Goal: Information Seeking & Learning: Check status

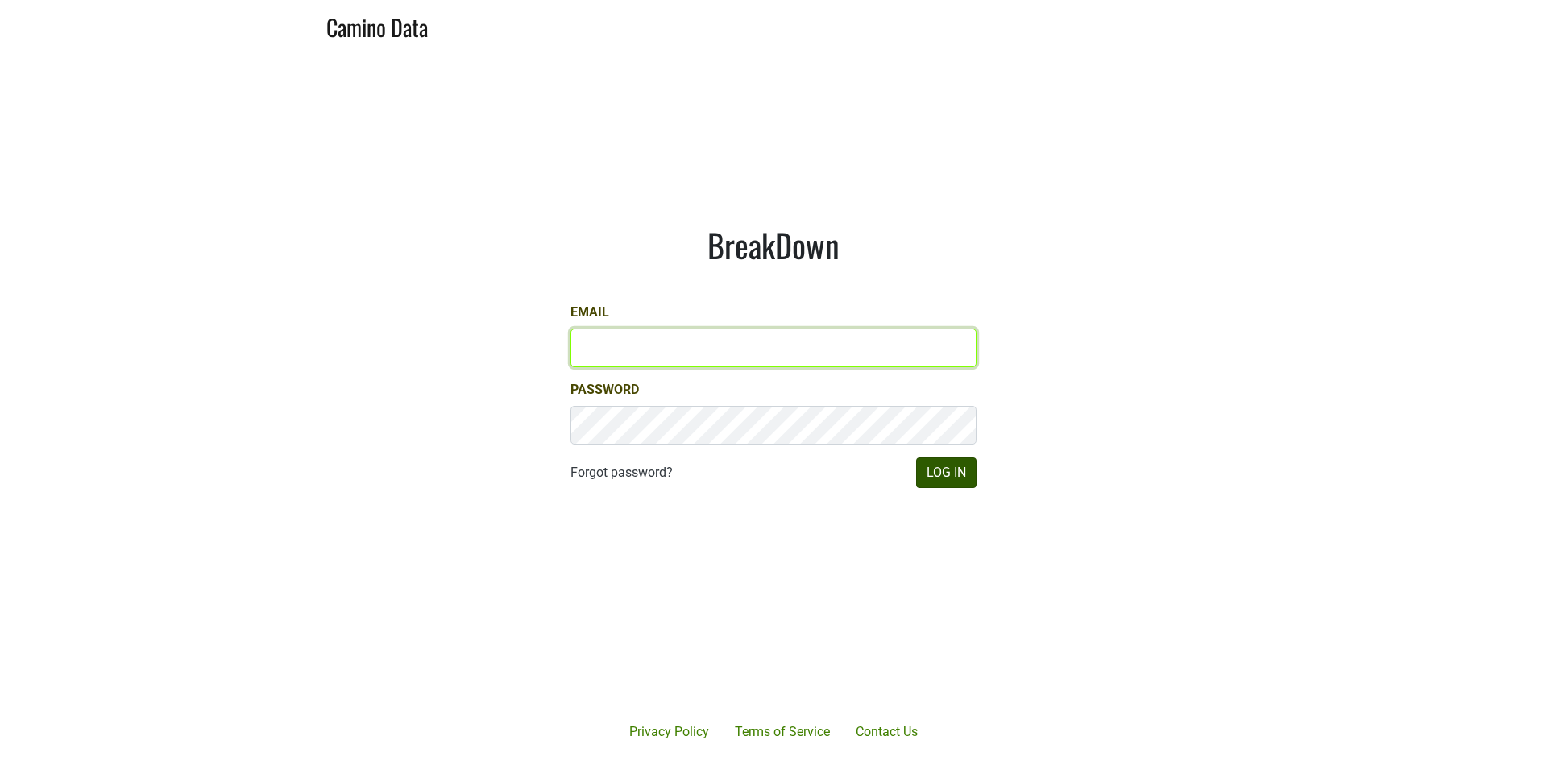
type input "james@jonata.com"
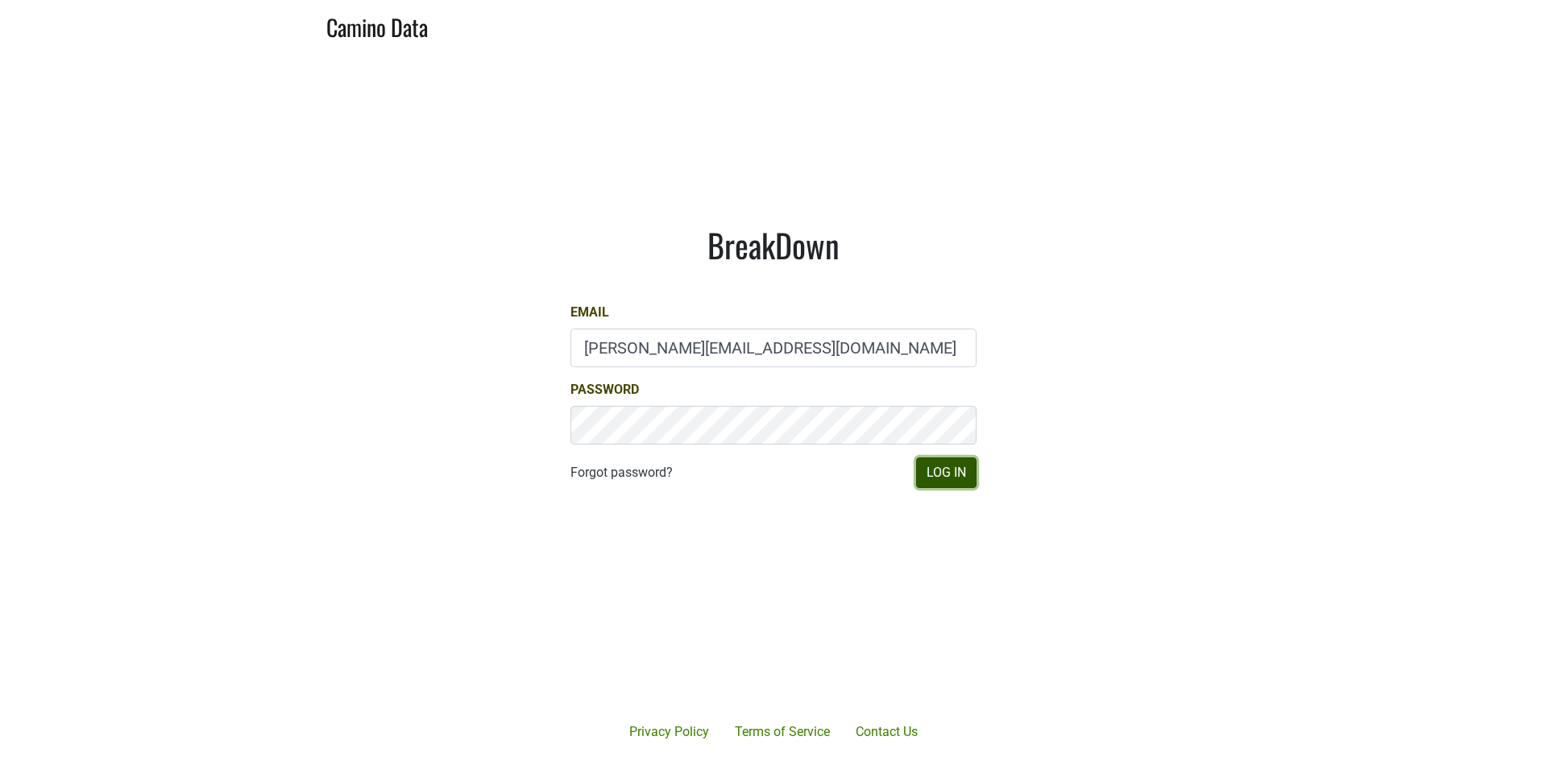
click at [949, 479] on button "Log In" at bounding box center [946, 473] width 60 height 31
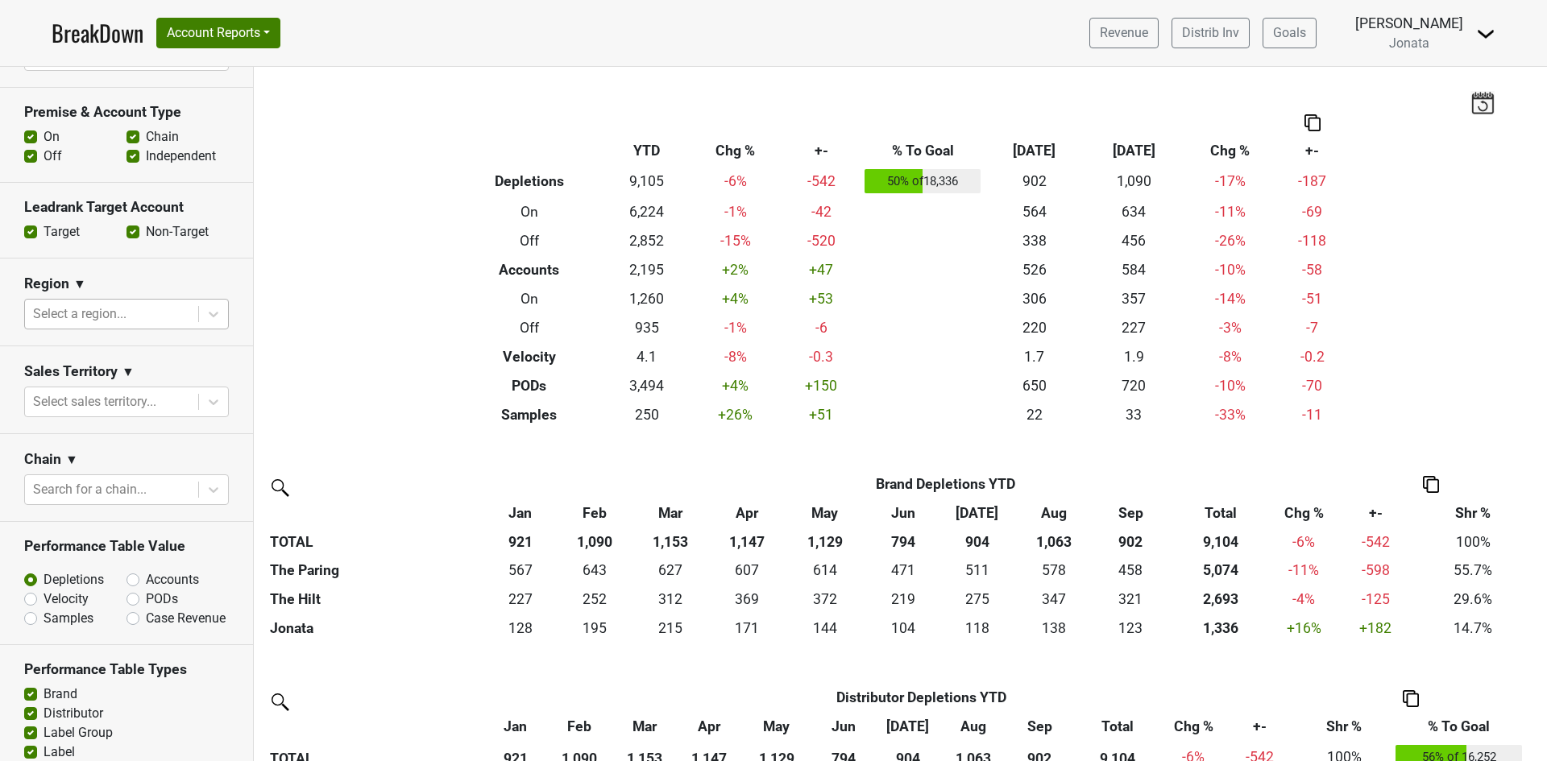
scroll to position [564, 0]
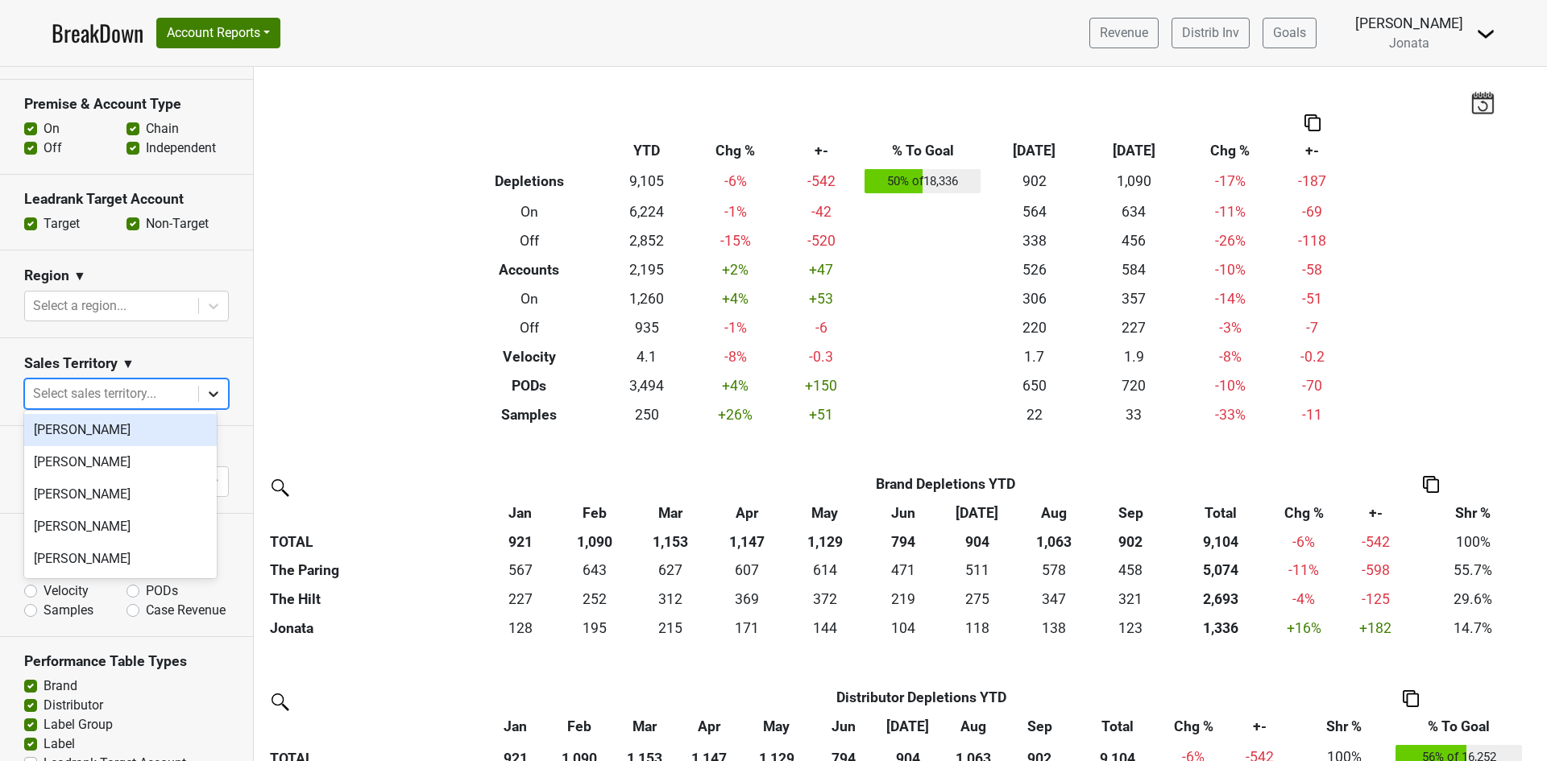
click at [209, 392] on icon at bounding box center [214, 395] width 10 height 6
click at [87, 463] on div "Adam Mahler" at bounding box center [120, 462] width 193 height 32
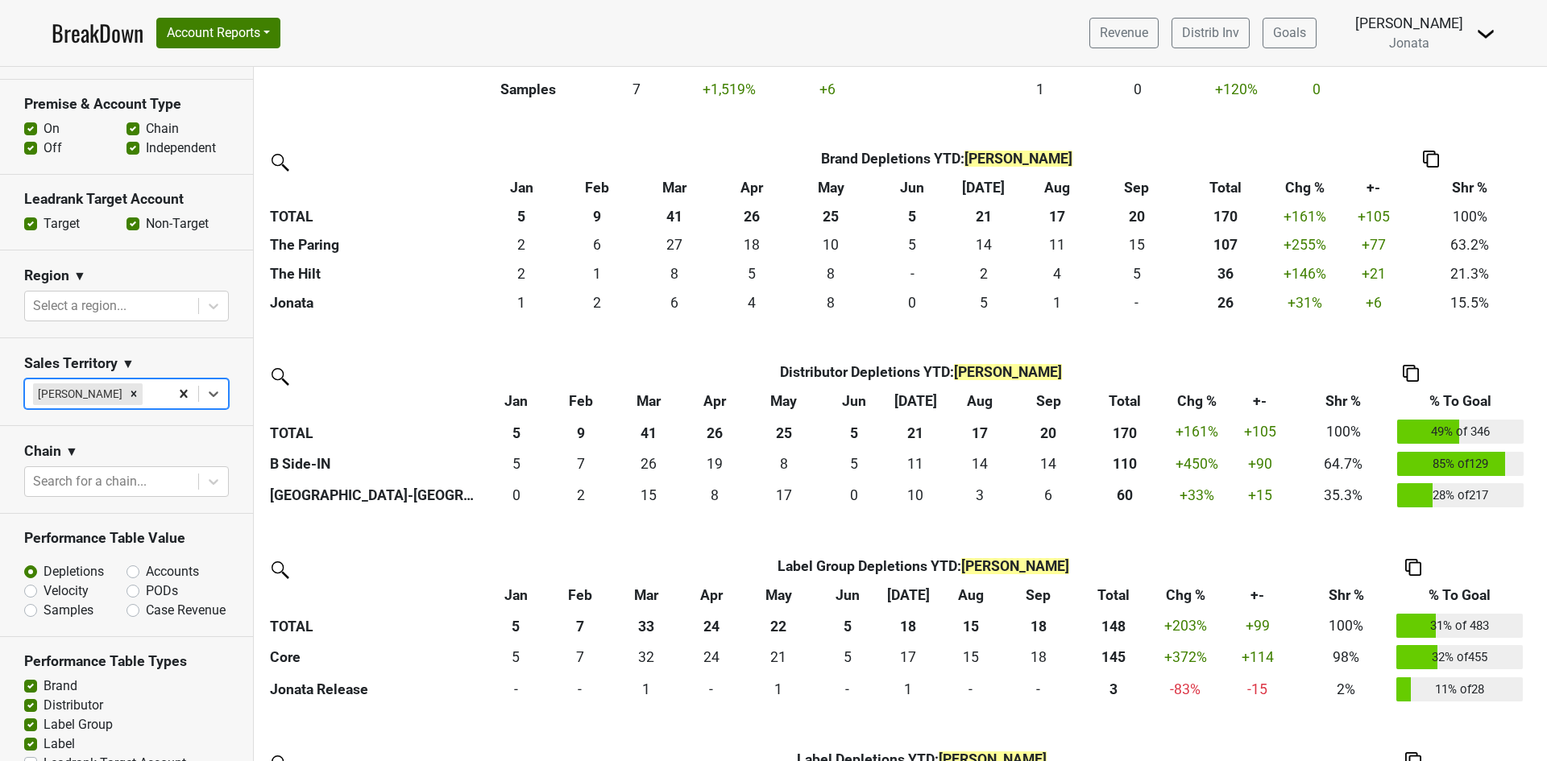
scroll to position [0, 0]
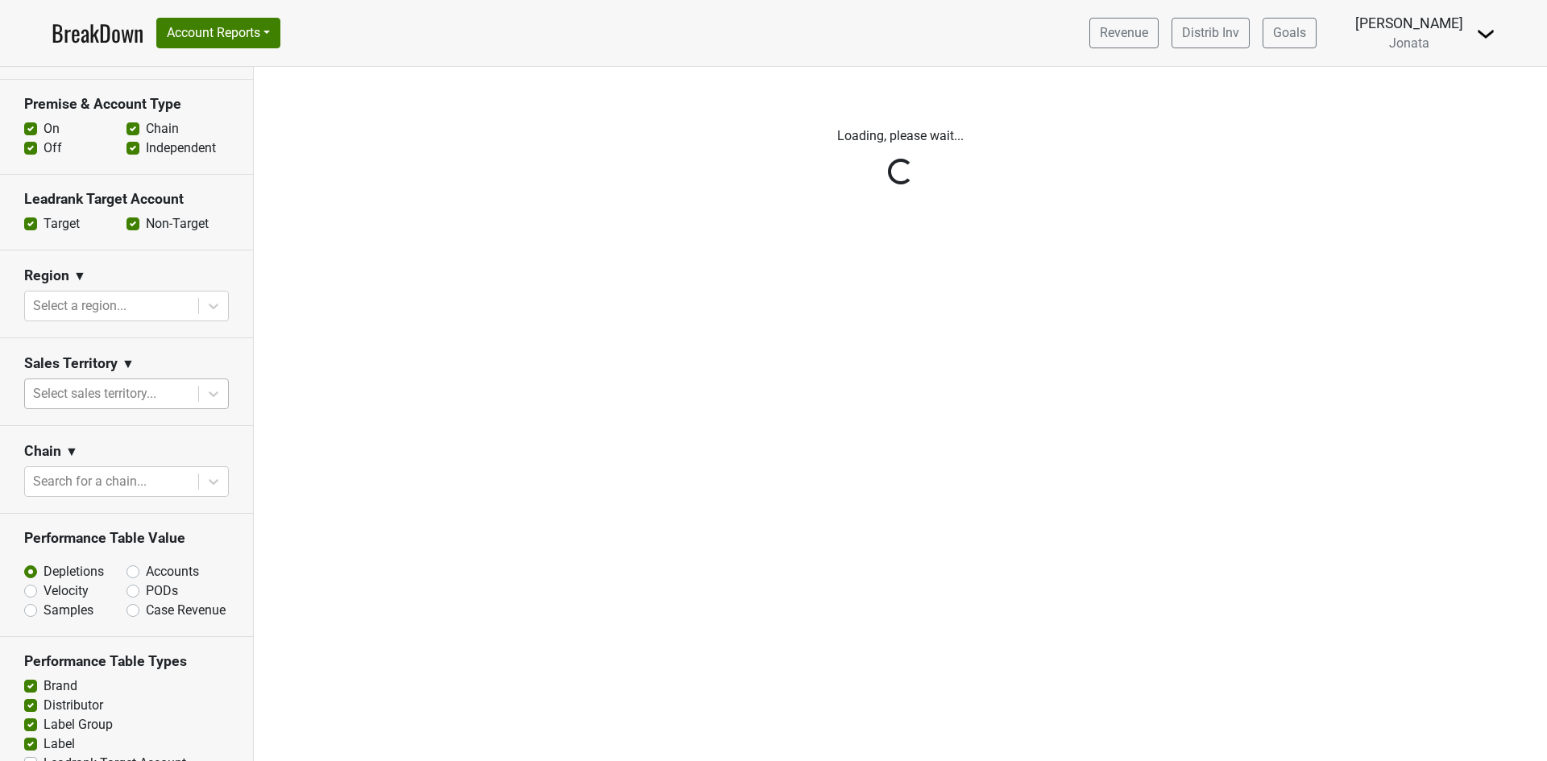
click at [201, 387] on div "Reset filters Time Period YTD LTM 1H 2024 L6M 2H 2023 L3M Sep '25 2022 L2M Oct …" at bounding box center [127, 414] width 254 height 695
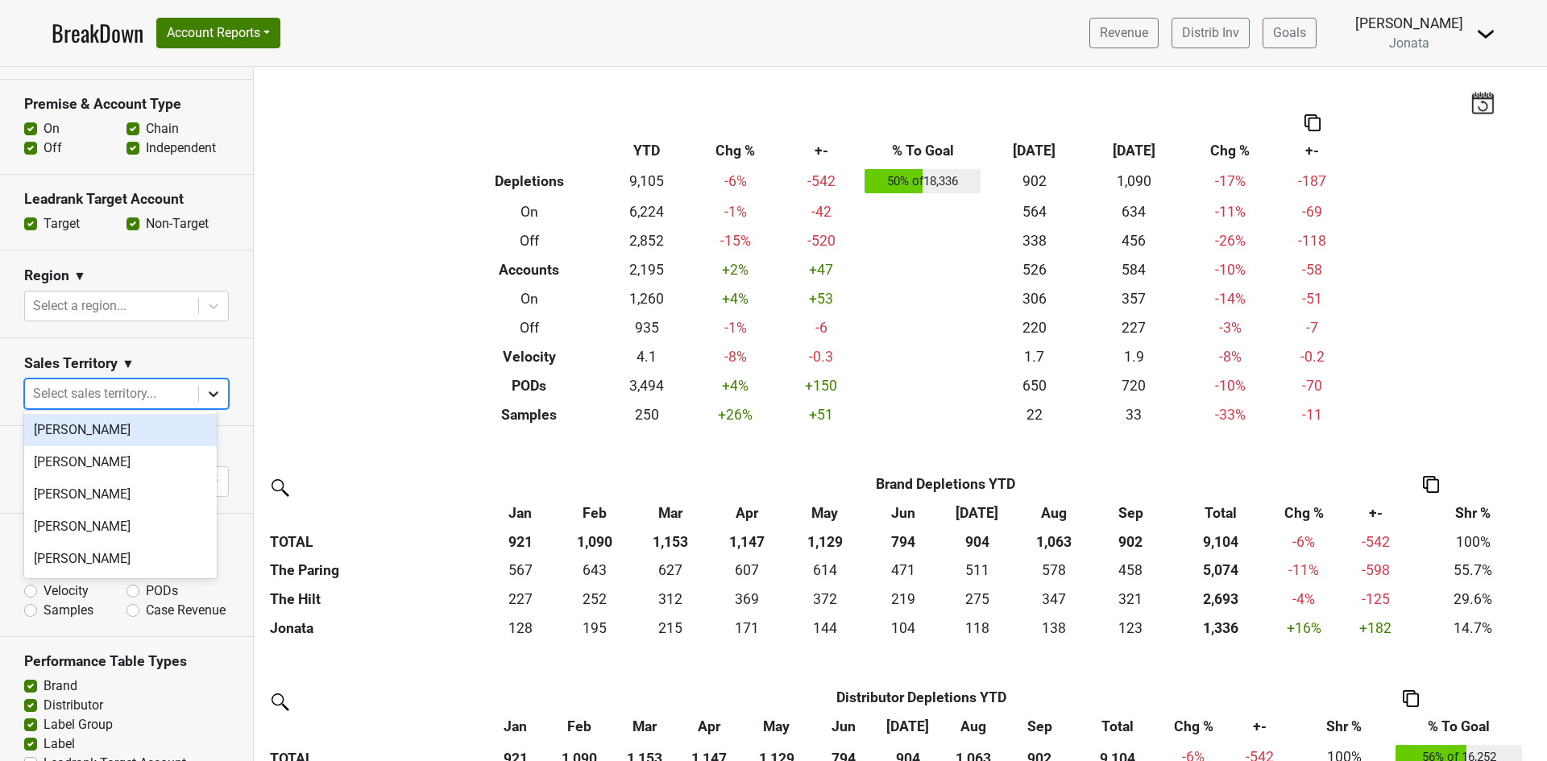
click at [209, 392] on icon at bounding box center [214, 395] width 10 height 6
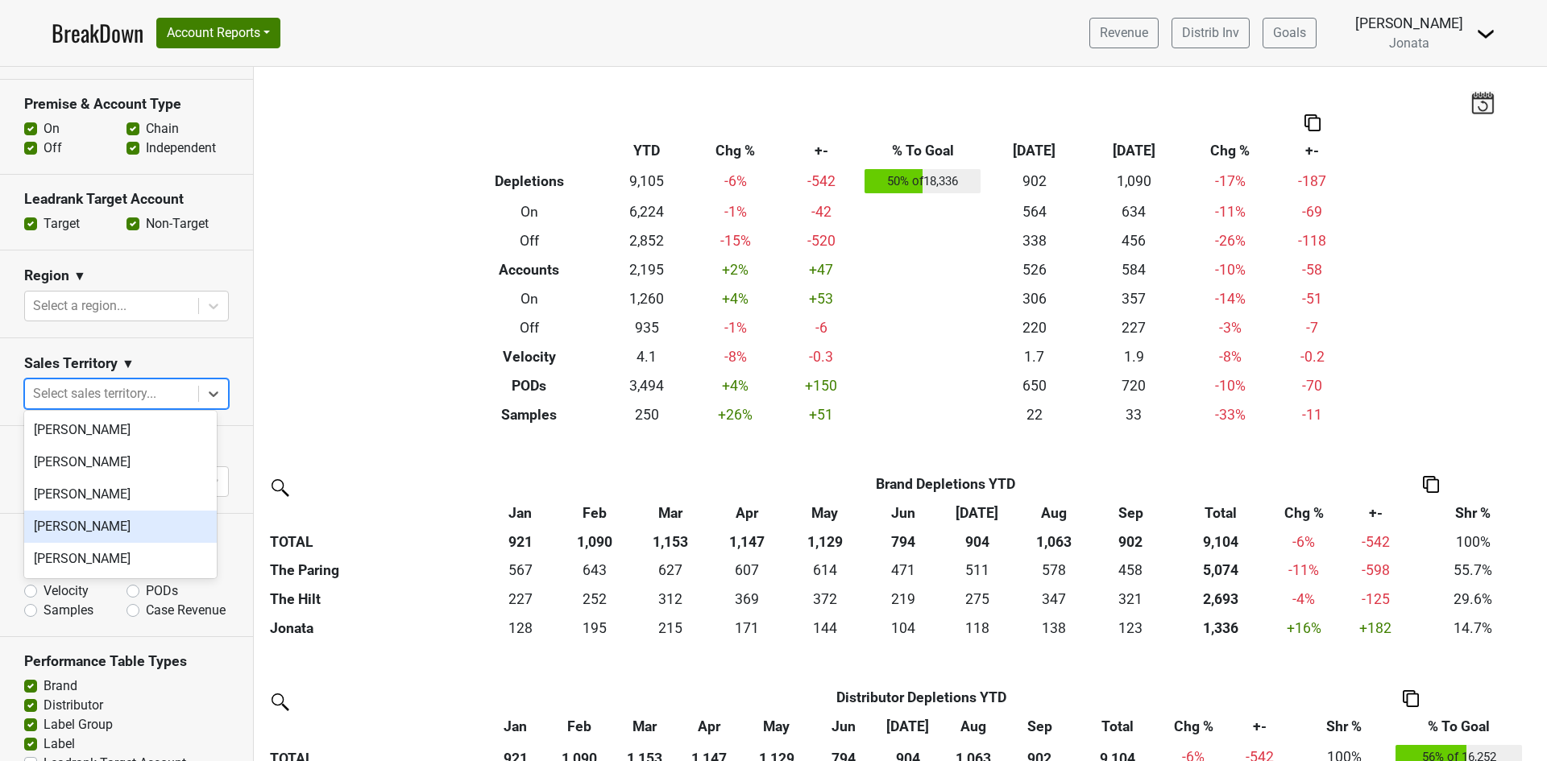
click at [122, 525] on div "JD Waggoner" at bounding box center [120, 527] width 193 height 32
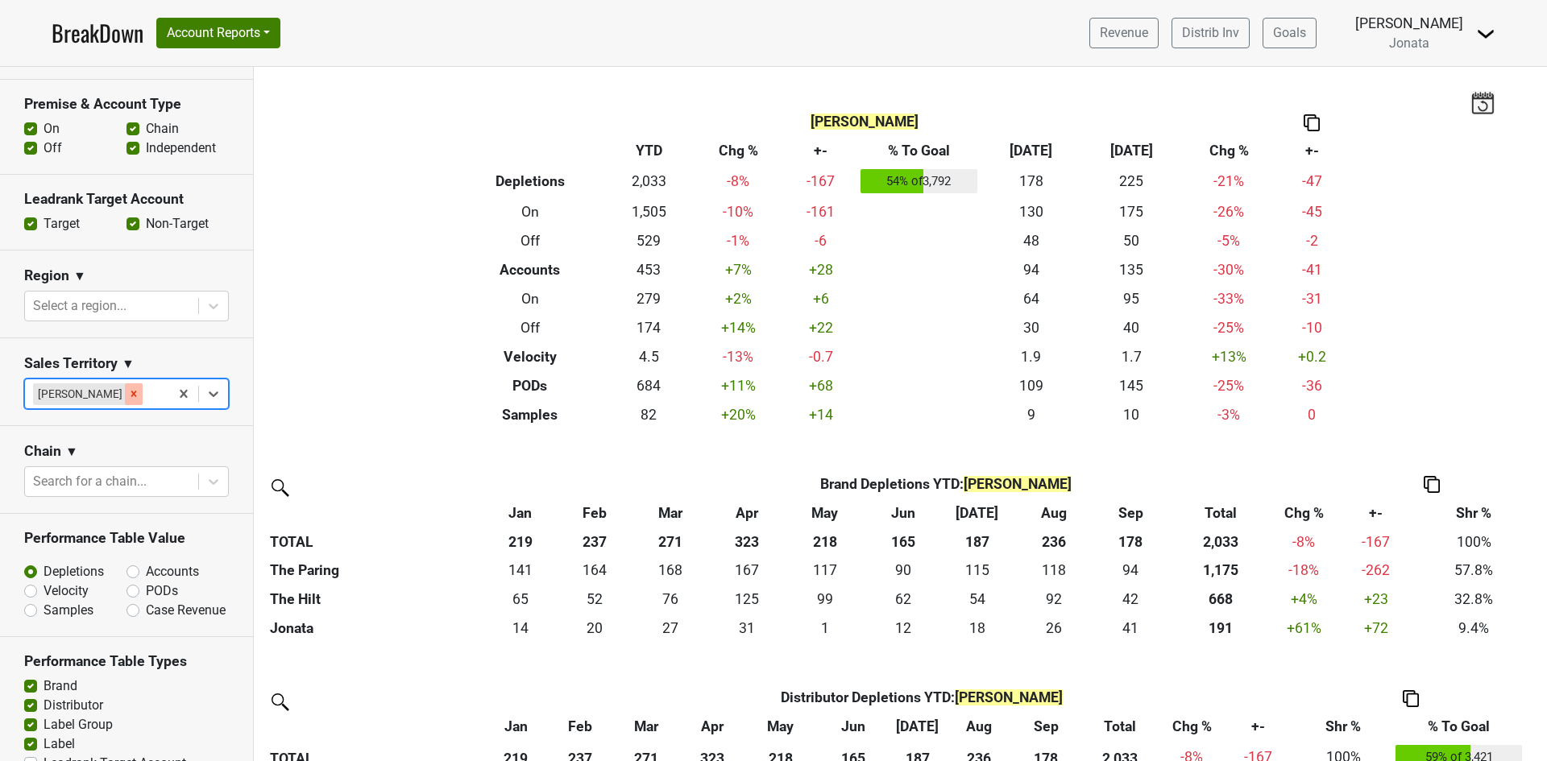
click at [128, 388] on icon "Remove JD Waggoner" at bounding box center [133, 393] width 11 height 11
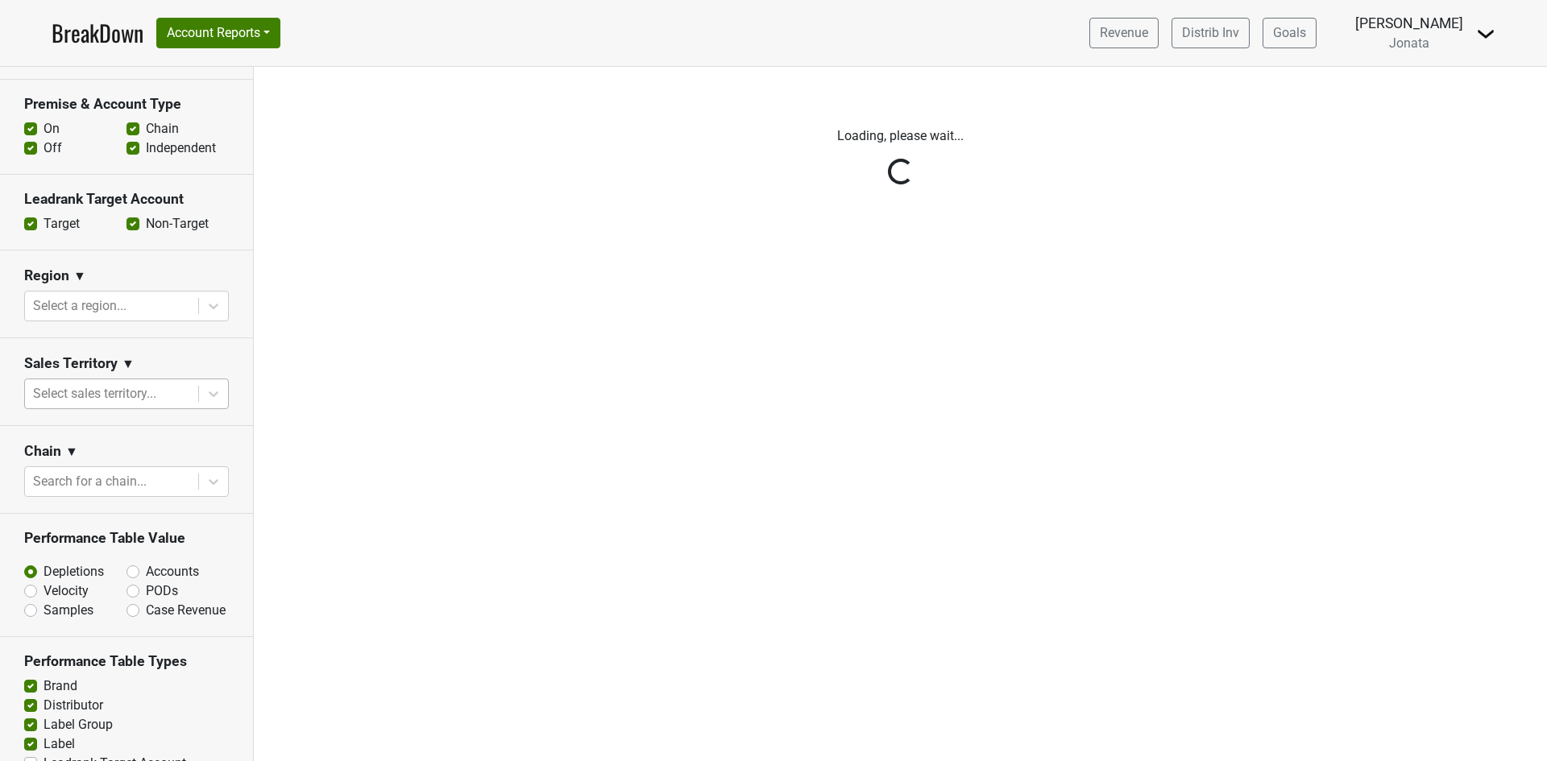
click at [199, 385] on div "Reset filters Time Period YTD LTM 1H 2024 L6M 2H 2023 L3M Sep '25 2022 L2M Oct …" at bounding box center [127, 414] width 254 height 695
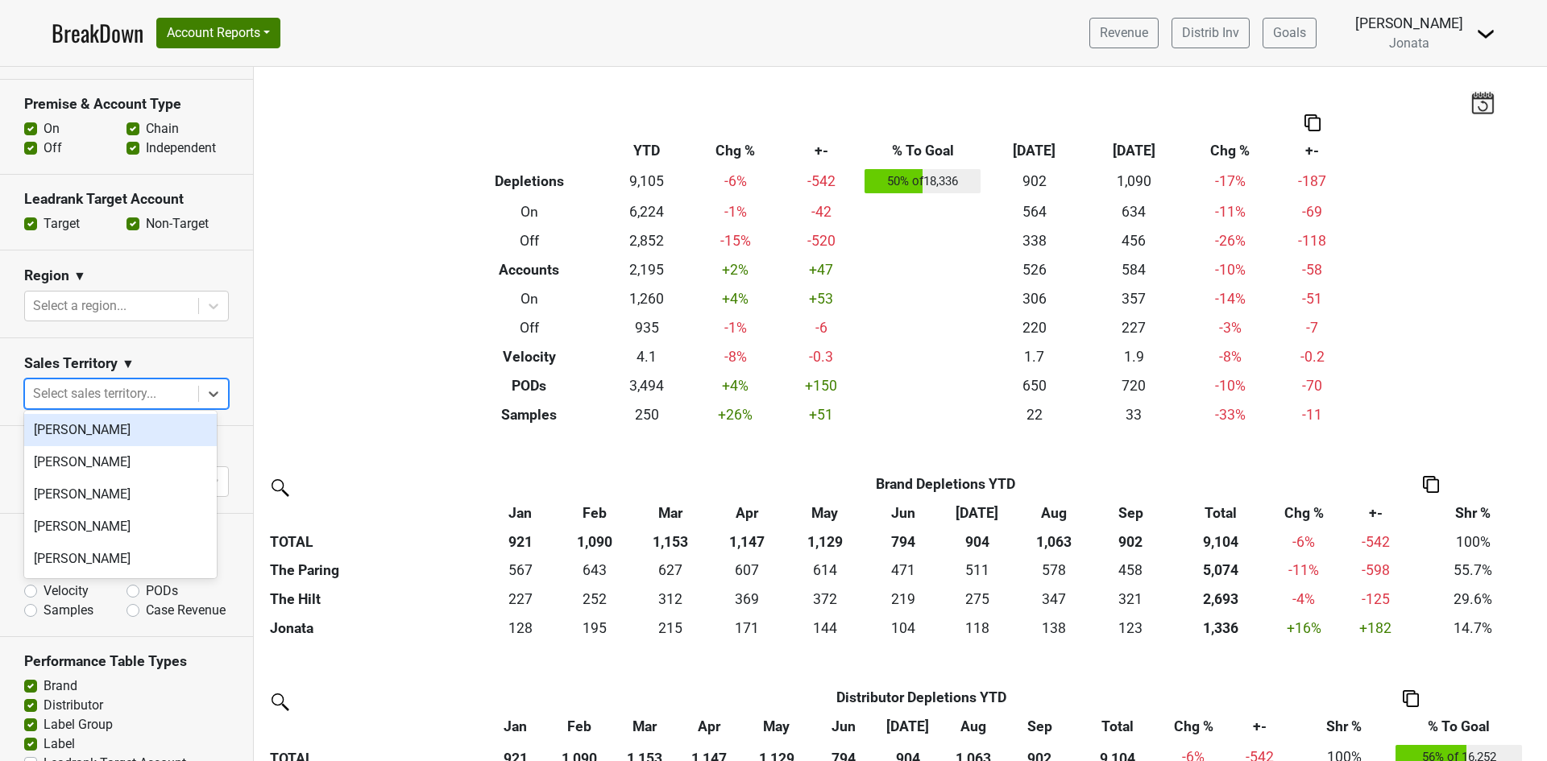
click at [205, 386] on icon at bounding box center [213, 394] width 16 height 16
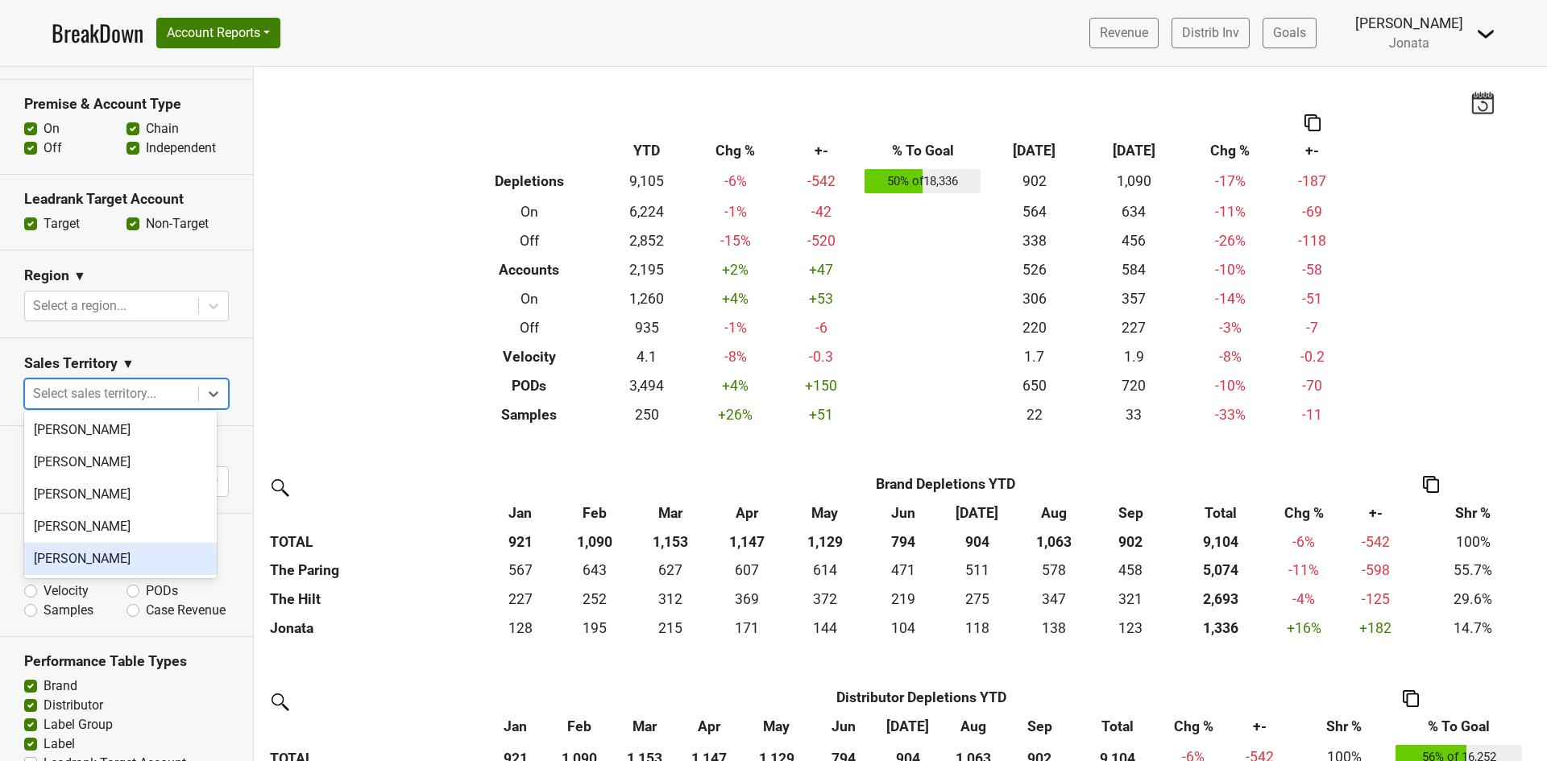
click at [139, 555] on div "Christina Dunn" at bounding box center [120, 559] width 193 height 32
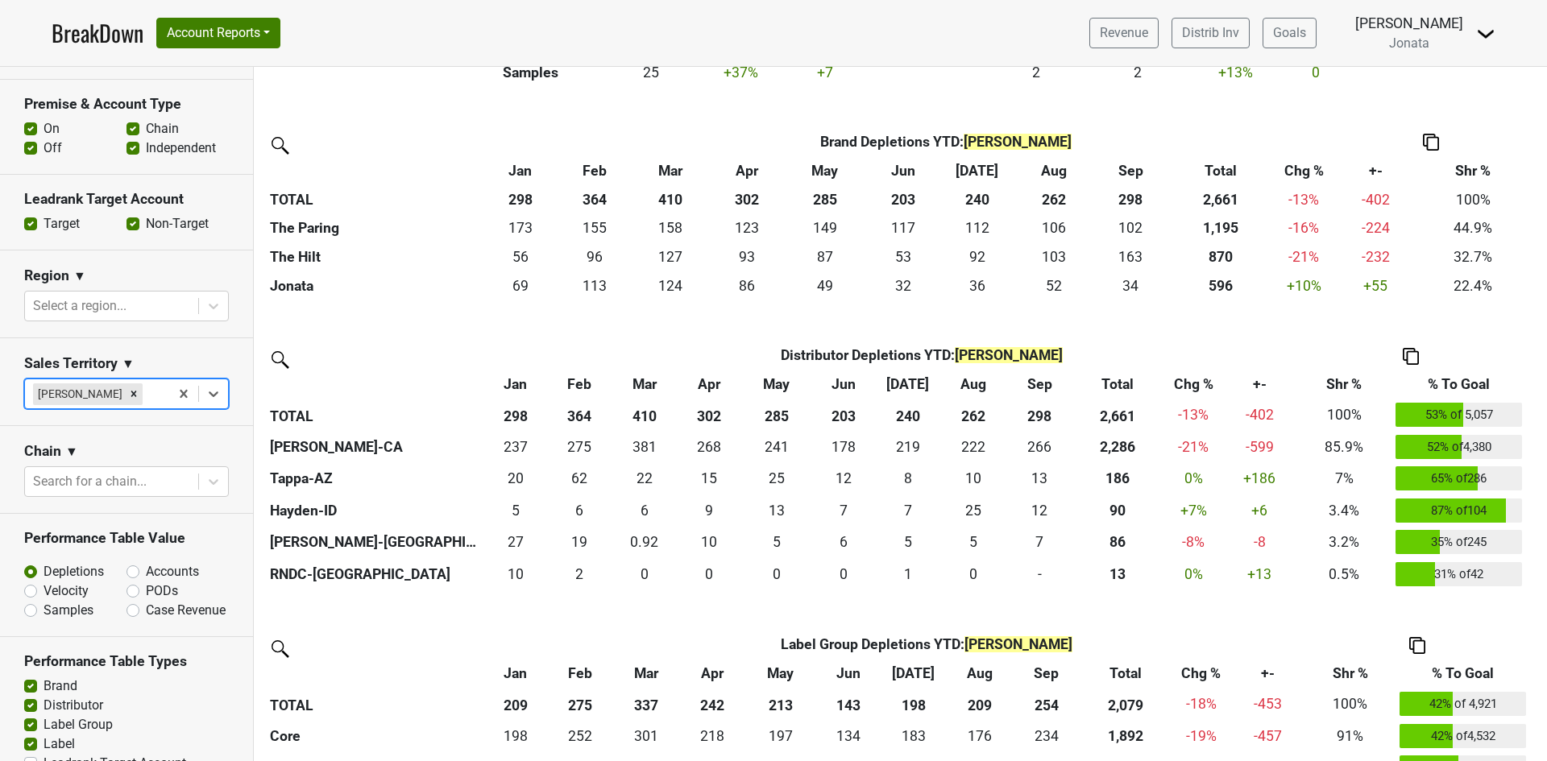
scroll to position [322, 0]
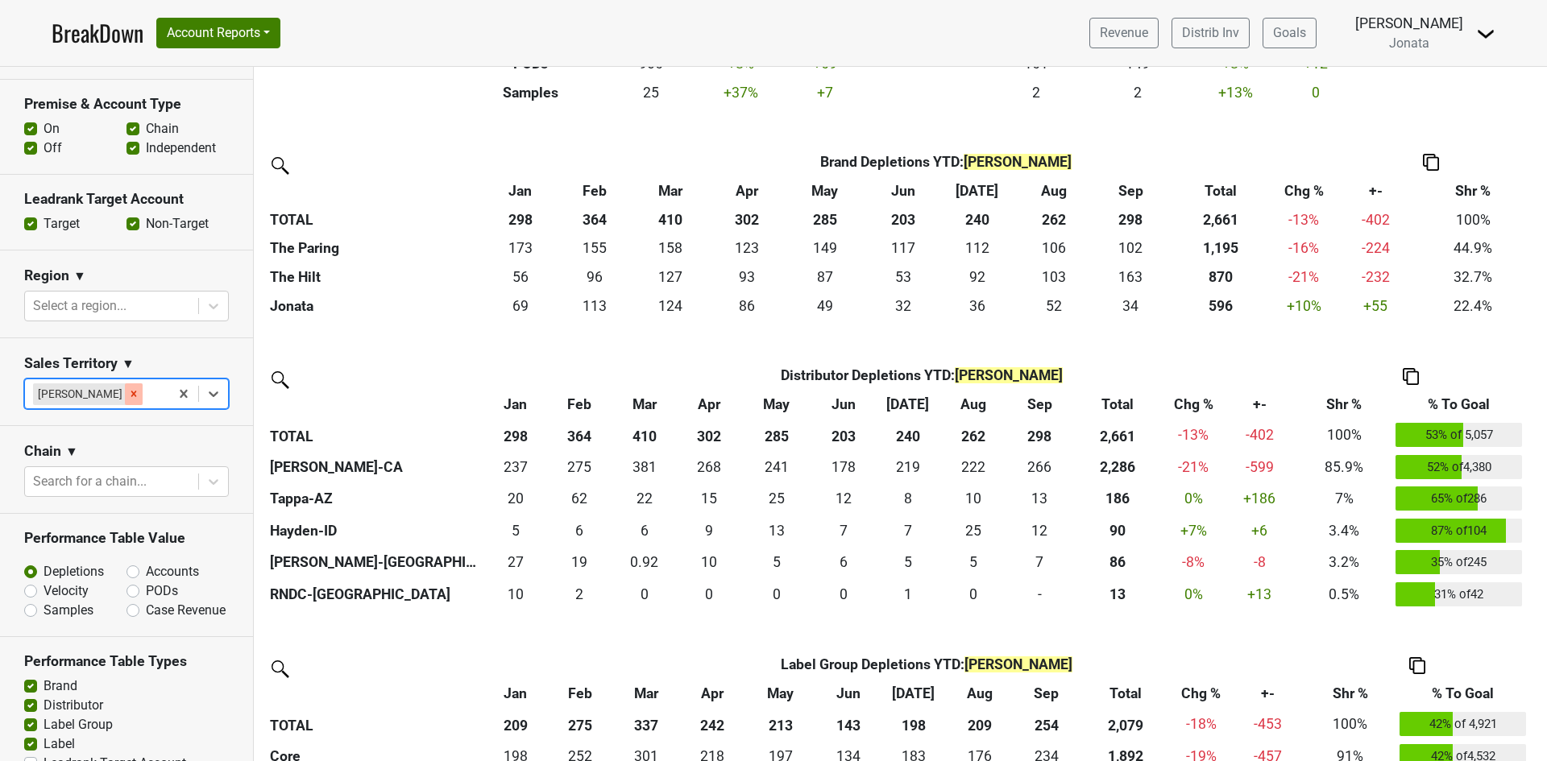
click at [128, 388] on icon "Remove Christina Dunn" at bounding box center [133, 393] width 11 height 11
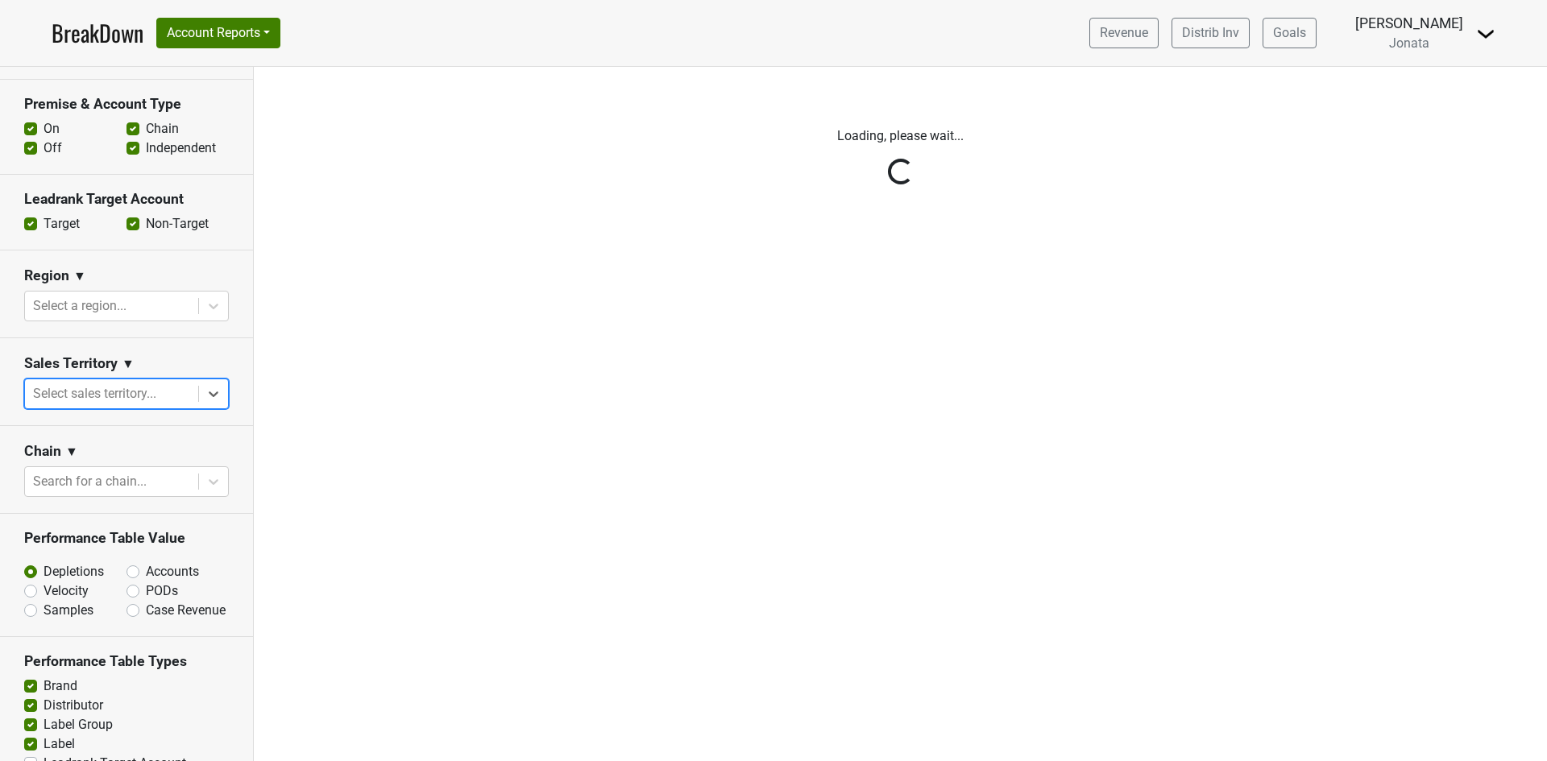
click at [203, 388] on div "Reset filters Time Period YTD LTM 1H 2024 L6M 2H 2023 L3M Sep '25 2022 L2M Oct …" at bounding box center [127, 414] width 254 height 695
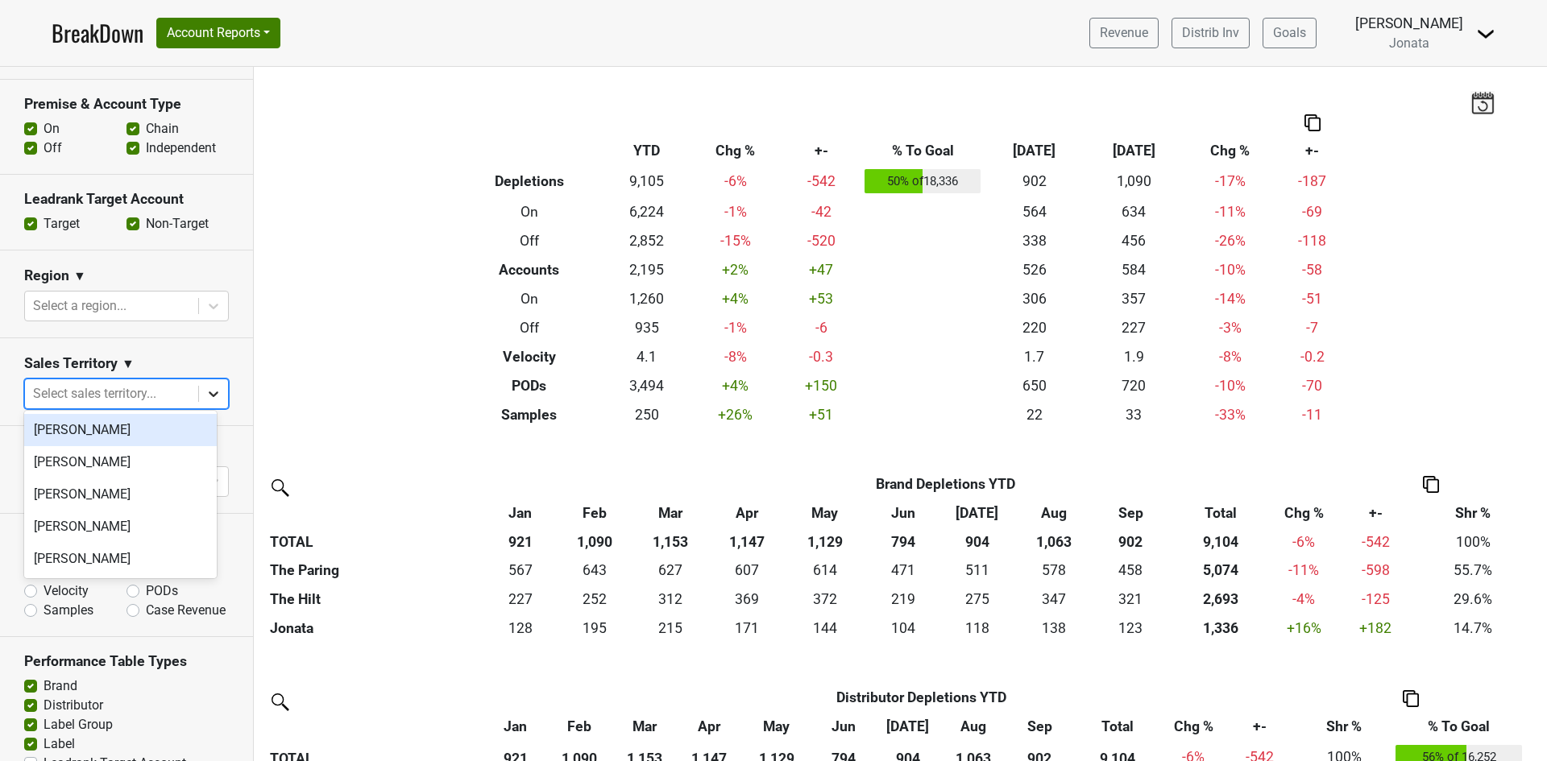
click at [205, 388] on icon at bounding box center [213, 394] width 16 height 16
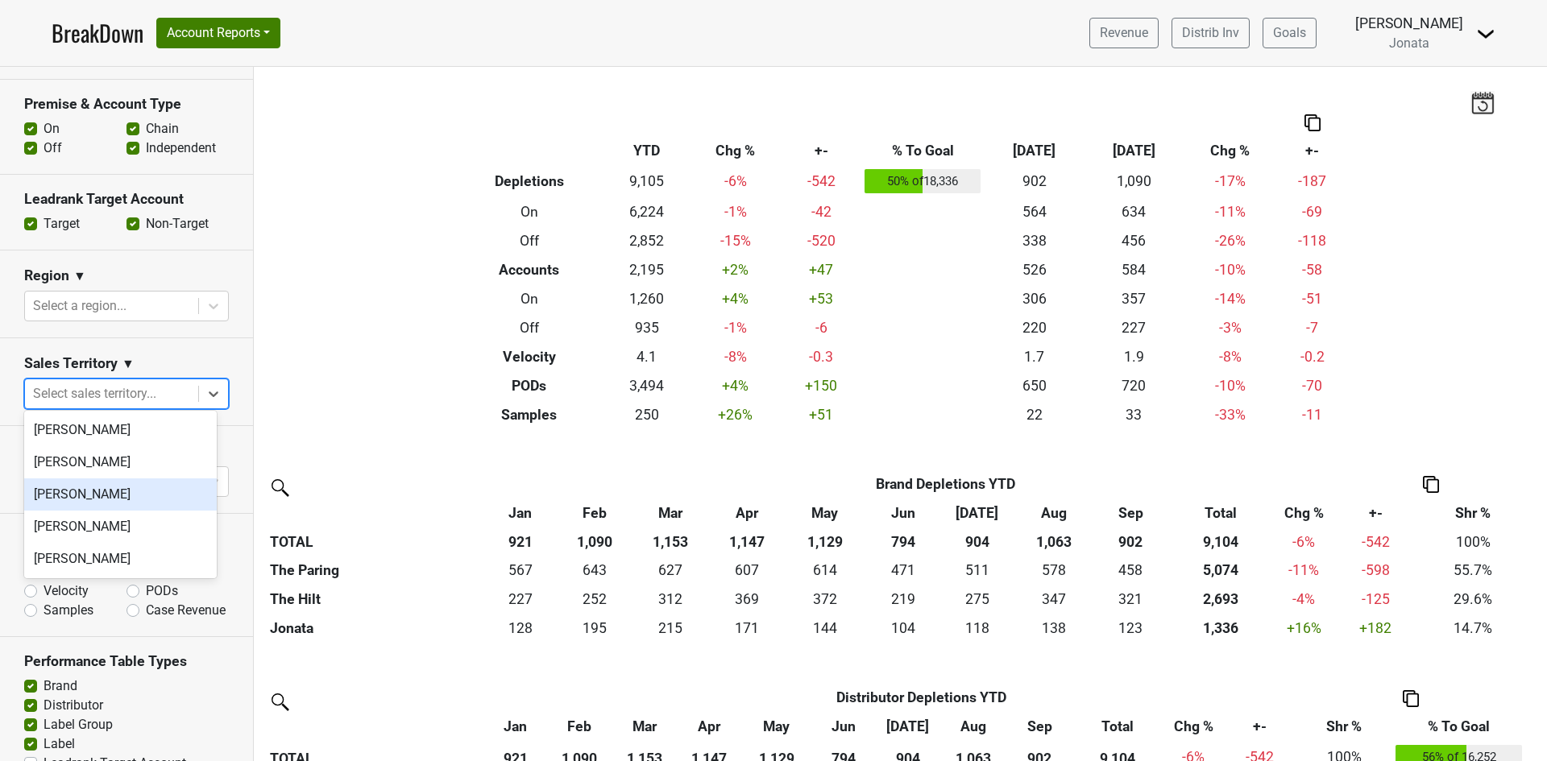
click at [111, 494] on div "[PERSON_NAME]" at bounding box center [120, 495] width 193 height 32
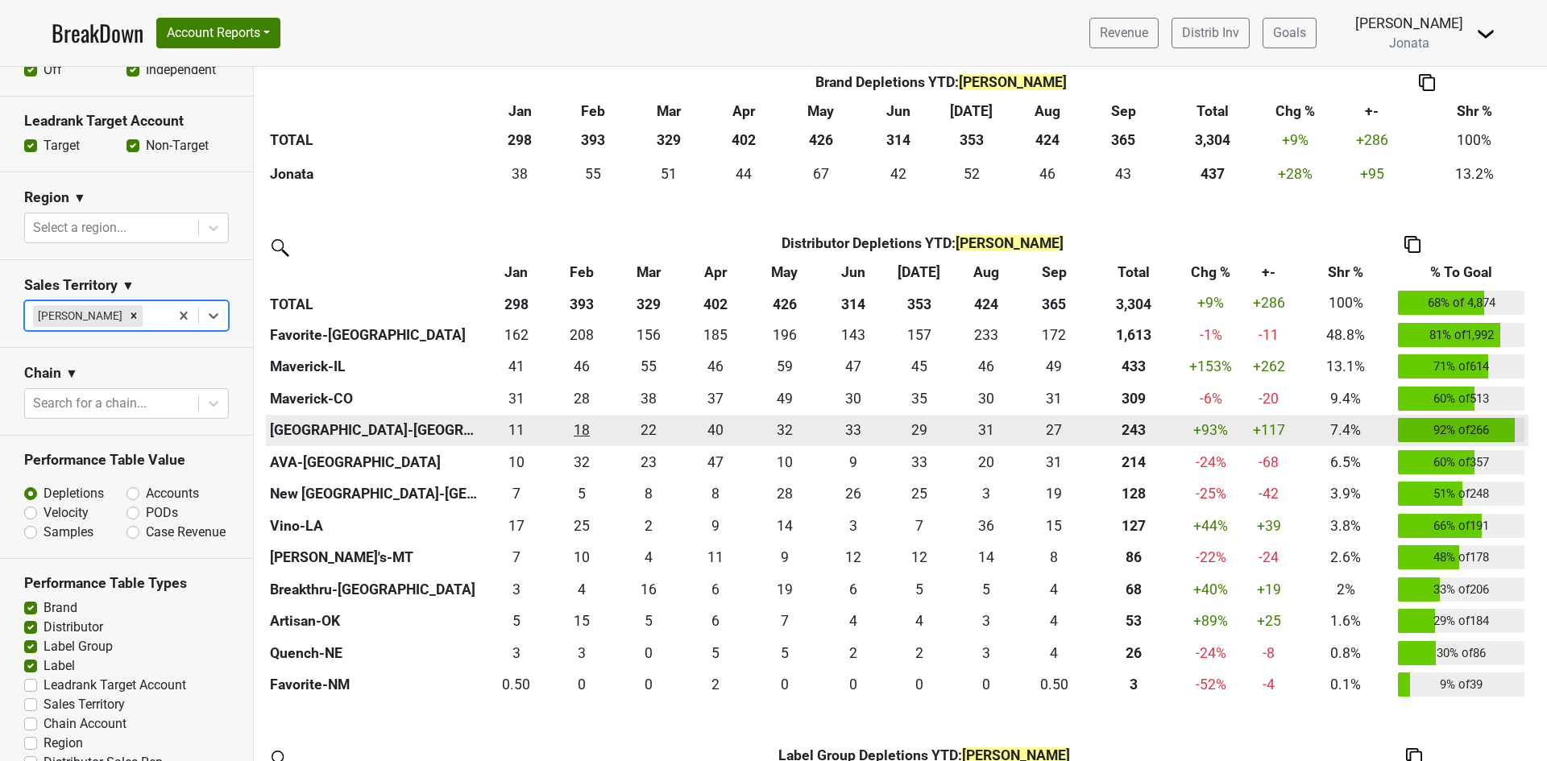
scroll to position [483, 0]
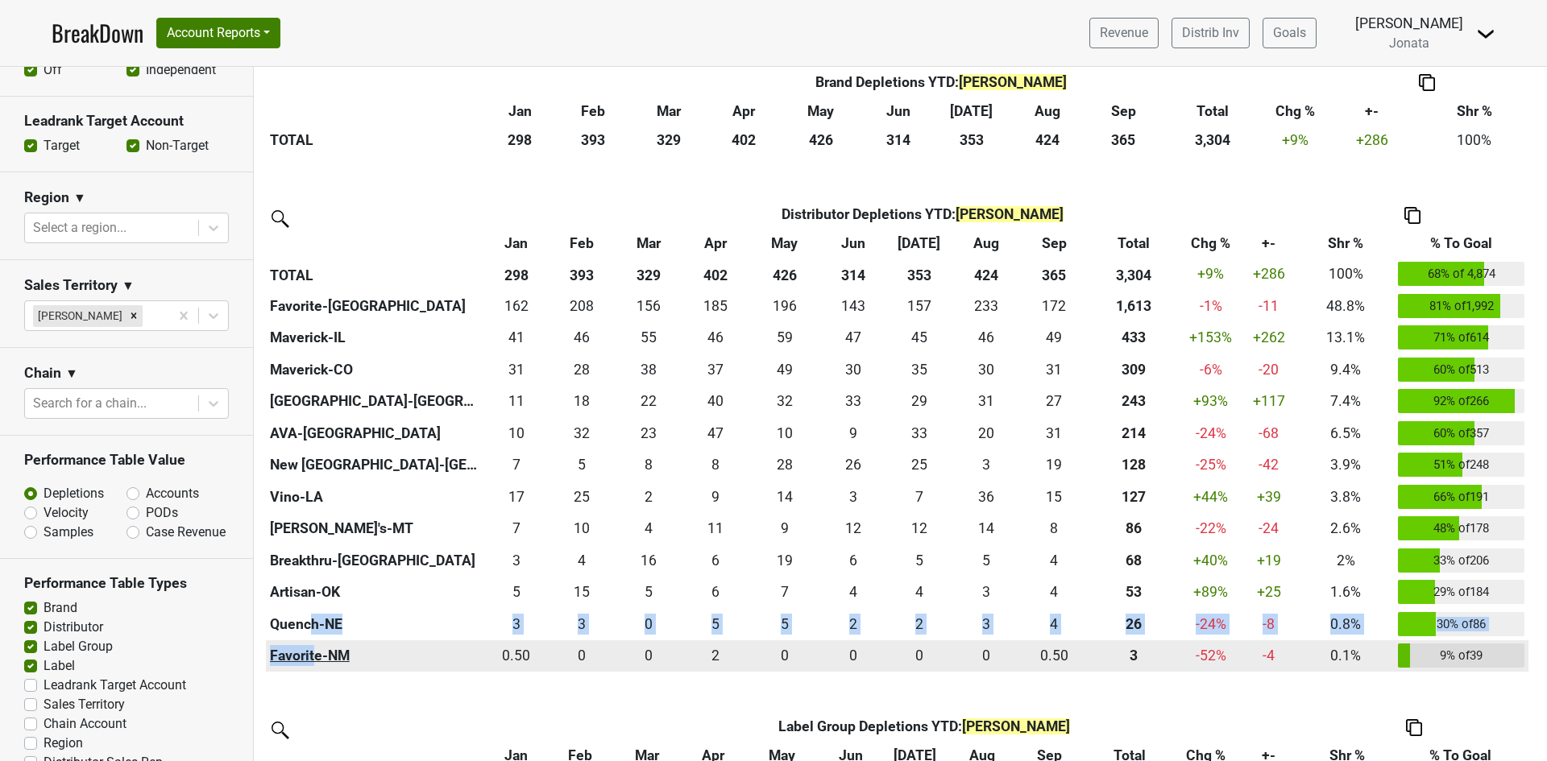
click at [314, 653] on tbody "Favorite-TX 162.417 162 207.836 208 156.001 156 185.334 185 195.918 196 143.417…" at bounding box center [897, 481] width 1263 height 382
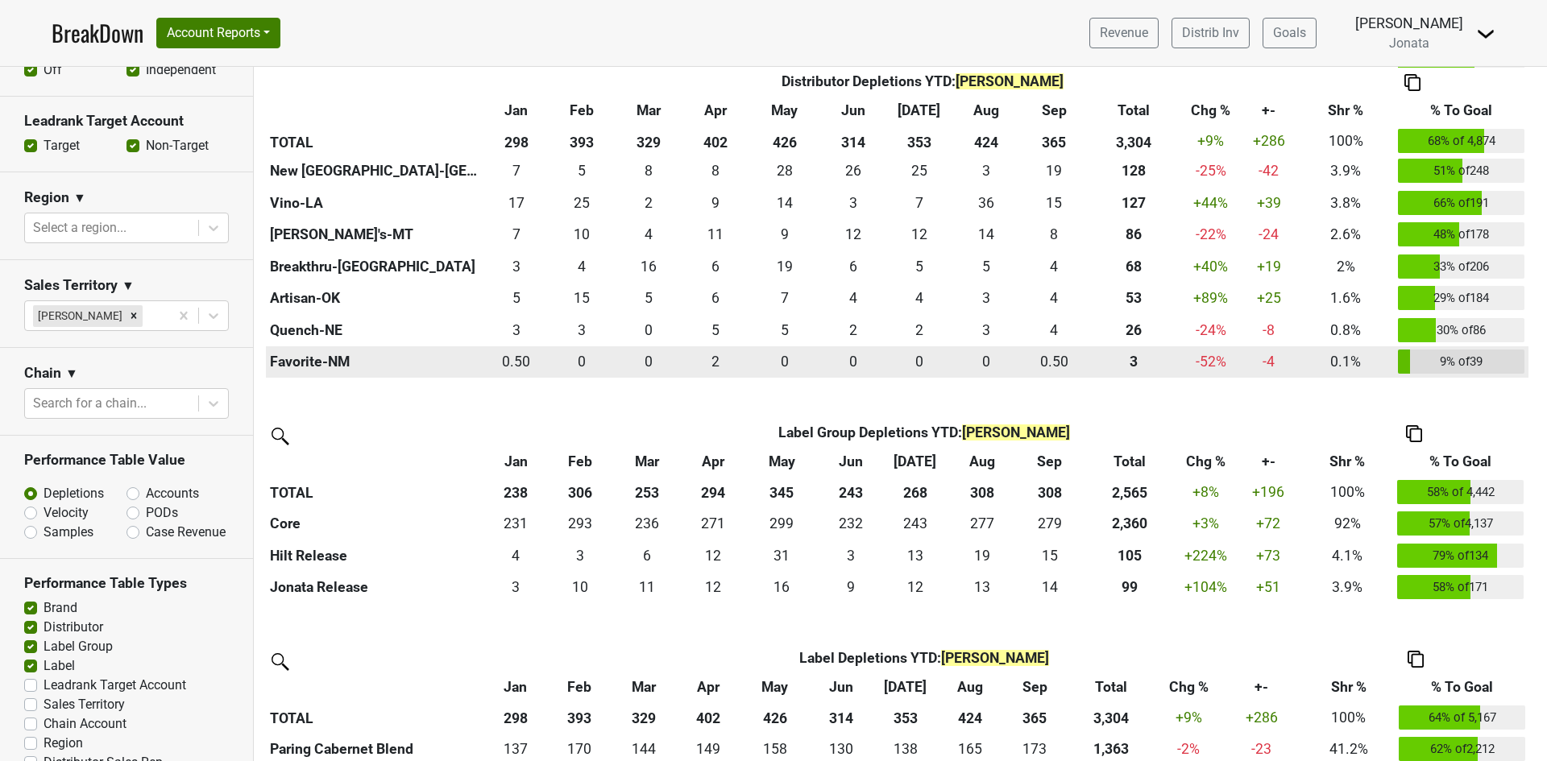
scroll to position [806, 0]
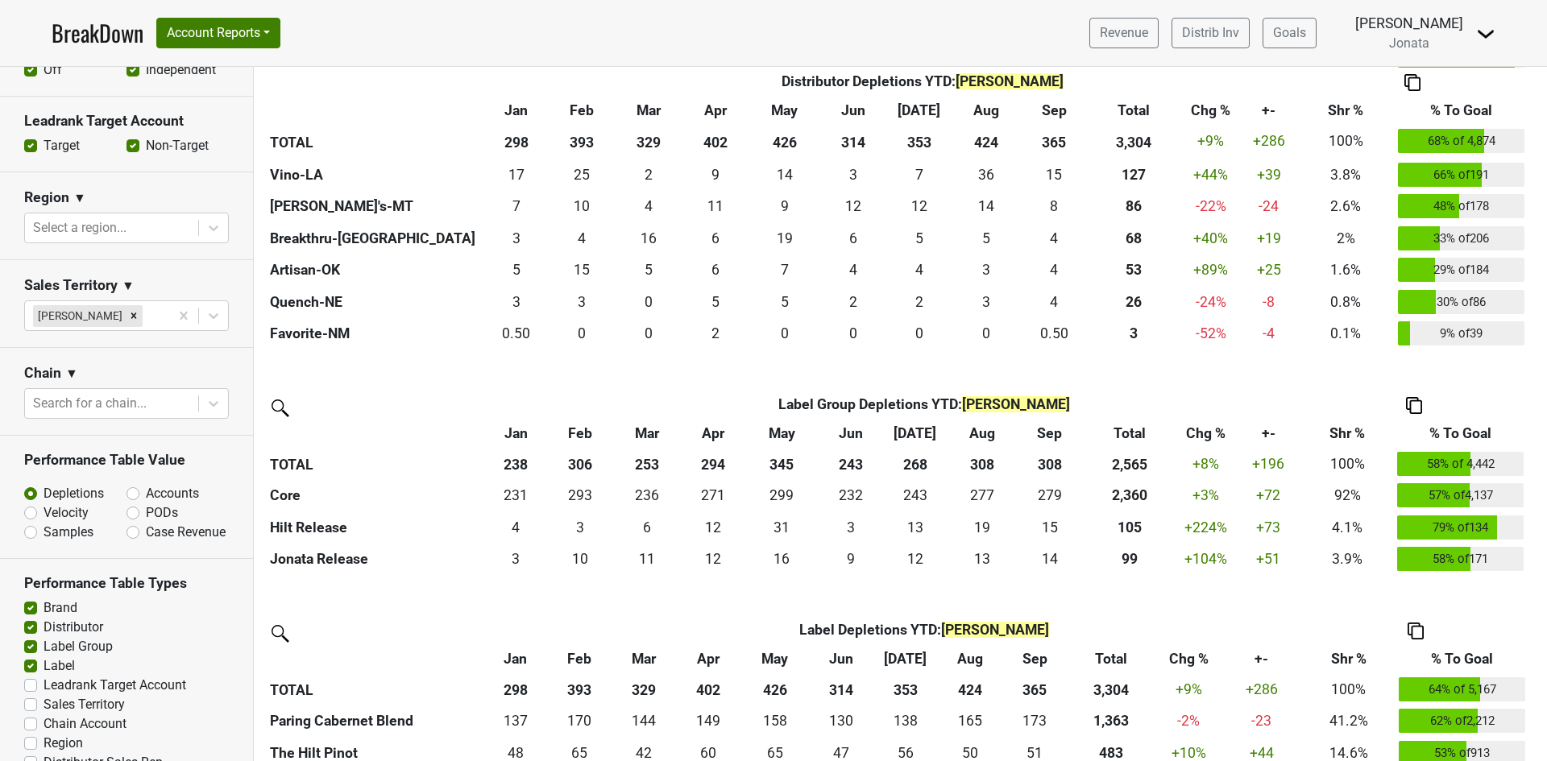
click at [1448, 432] on th "% To Goal" at bounding box center [1461, 433] width 134 height 29
click at [1445, 432] on th "% To Goal" at bounding box center [1461, 433] width 134 height 29
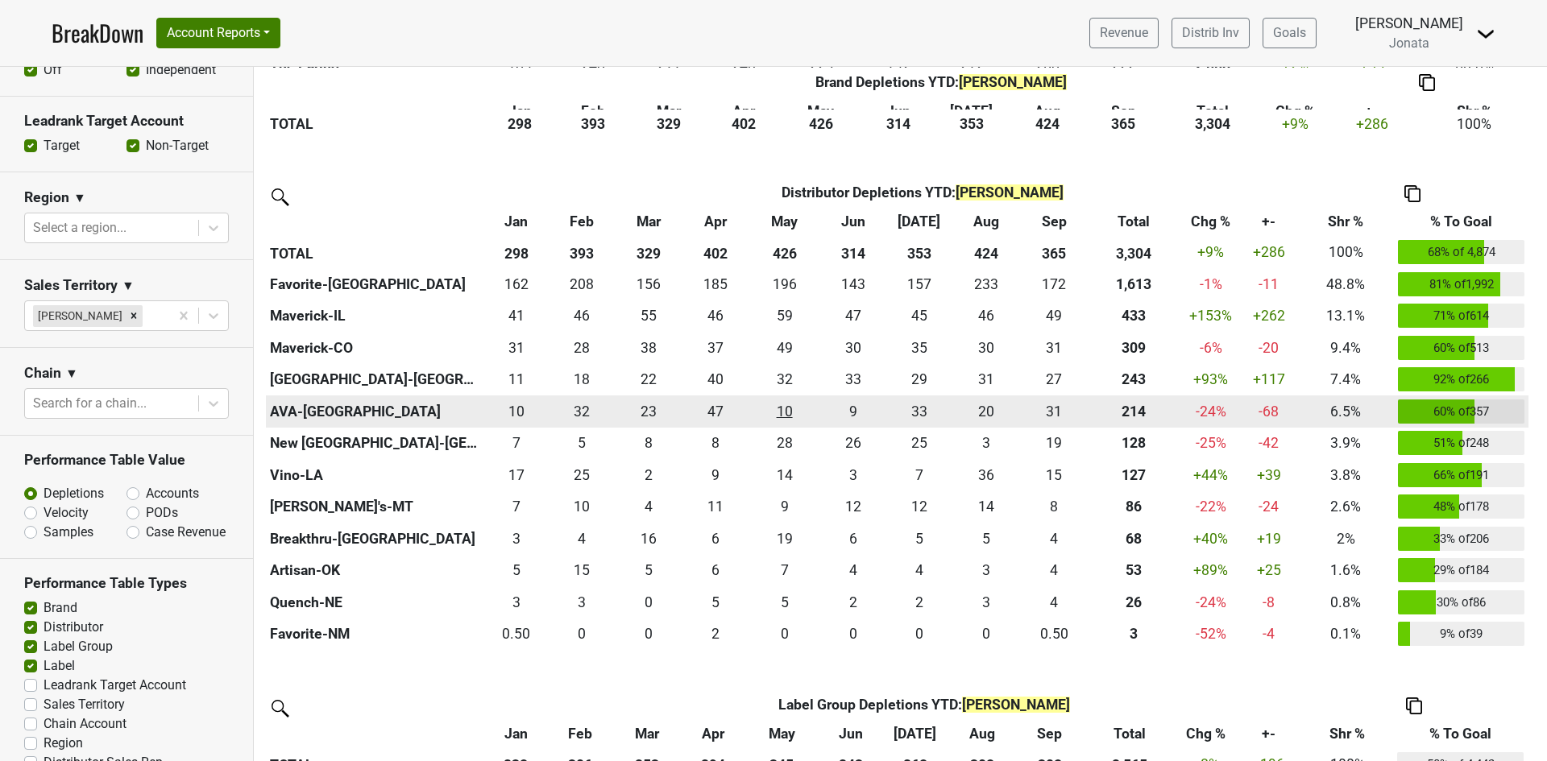
scroll to position [483, 0]
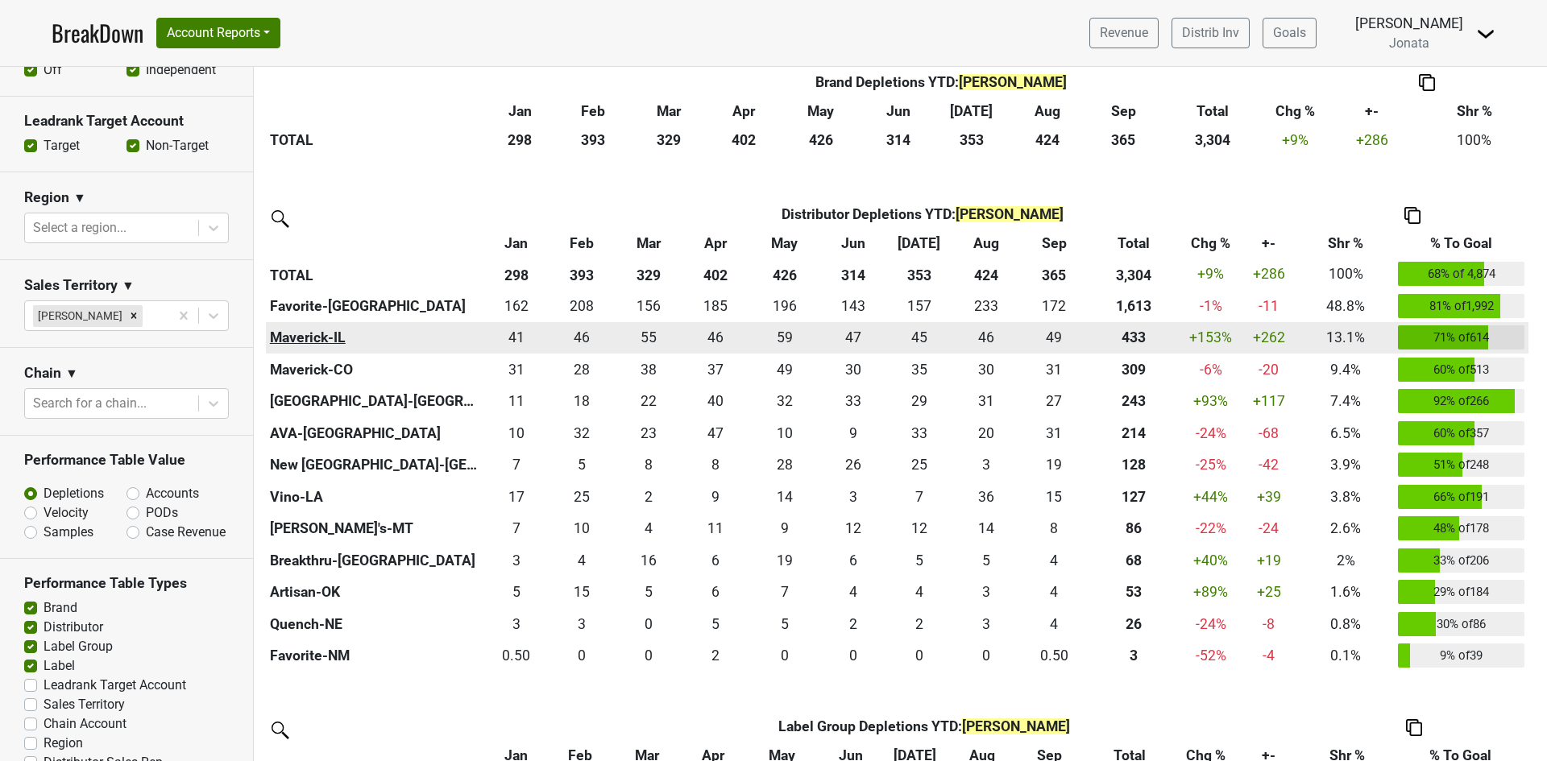
click at [280, 335] on th "Maverick-IL" at bounding box center [375, 338] width 218 height 32
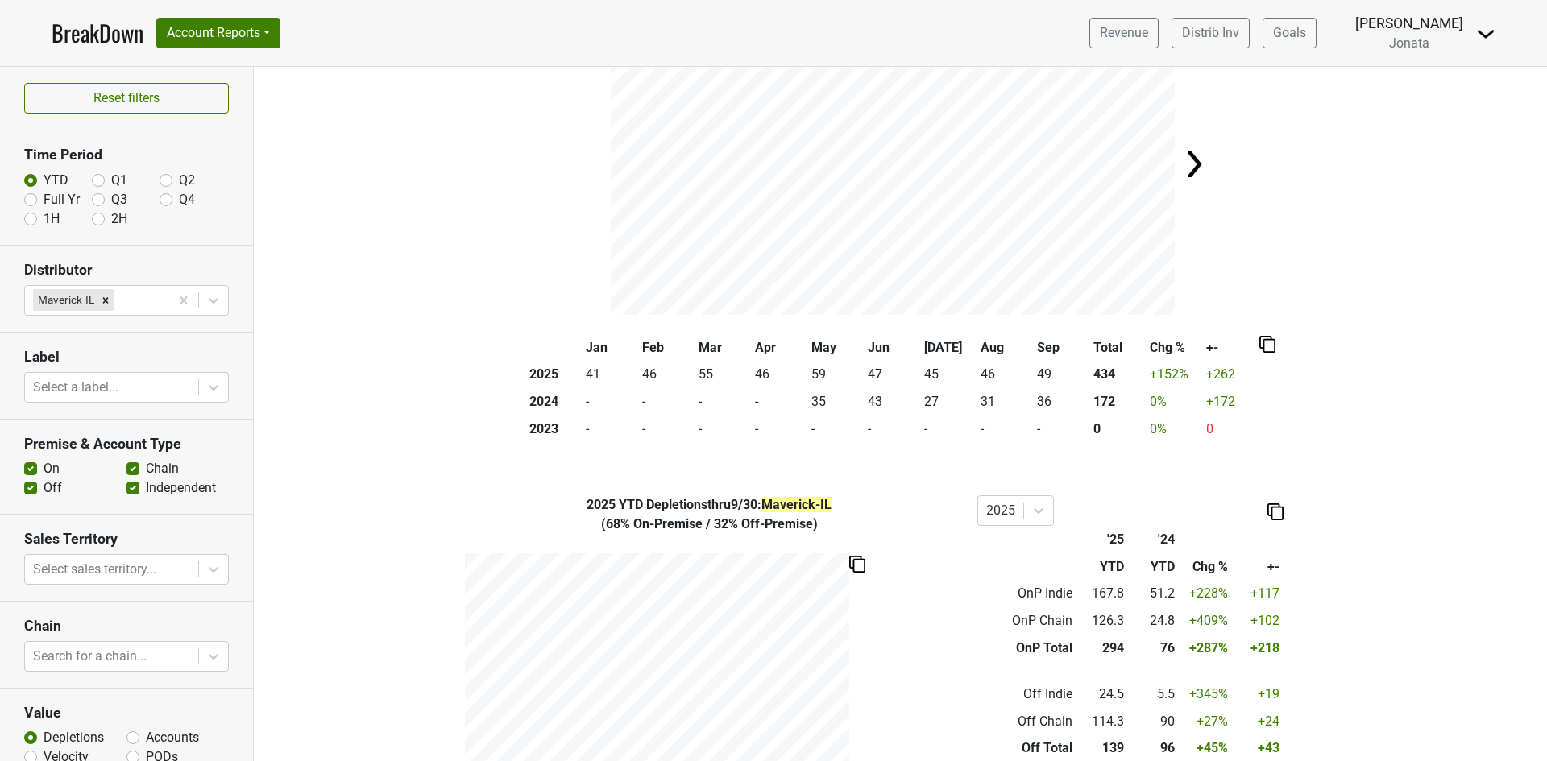
scroll to position [161, 0]
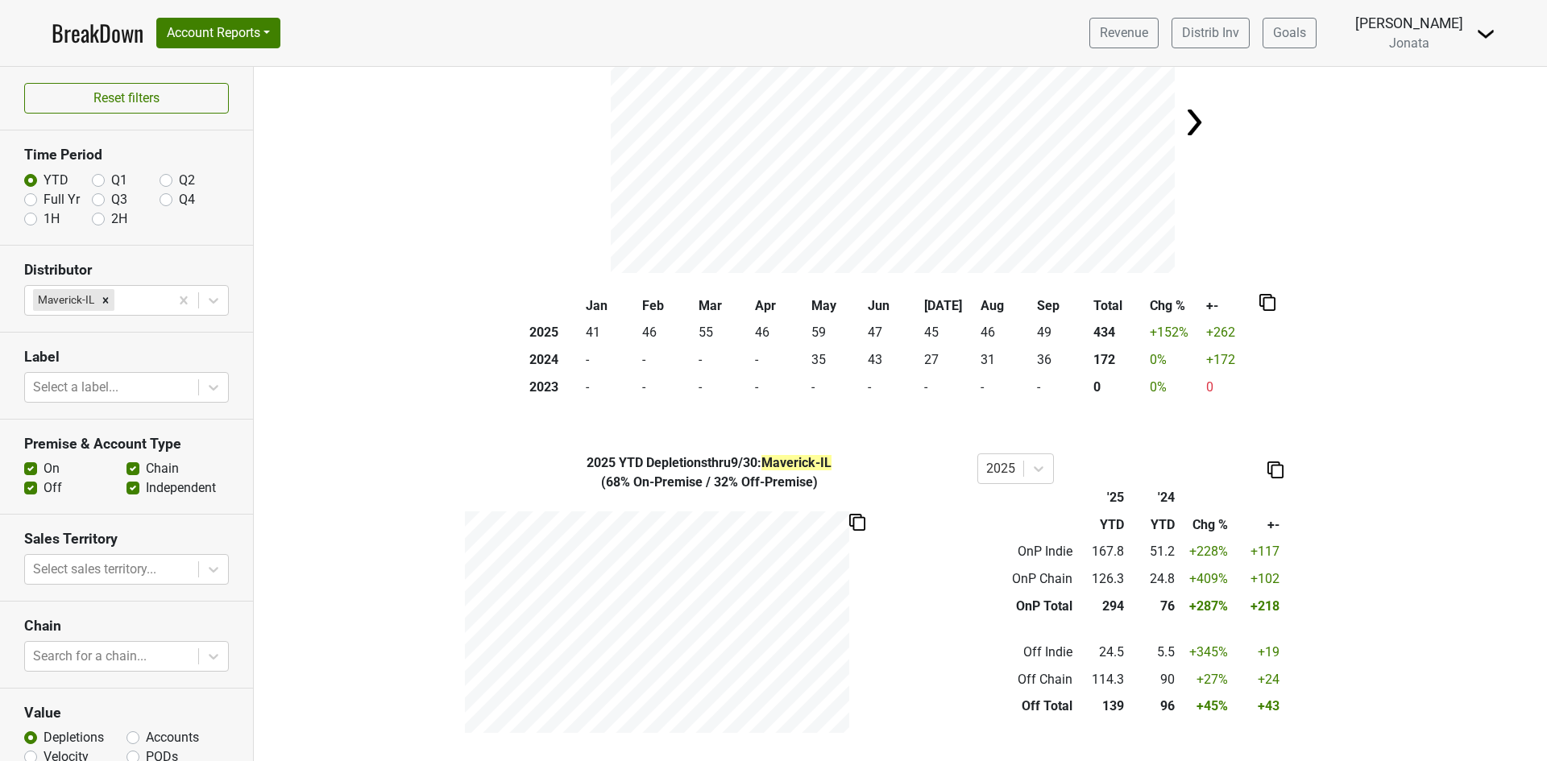
click at [1195, 122] on img at bounding box center [1194, 122] width 32 height 32
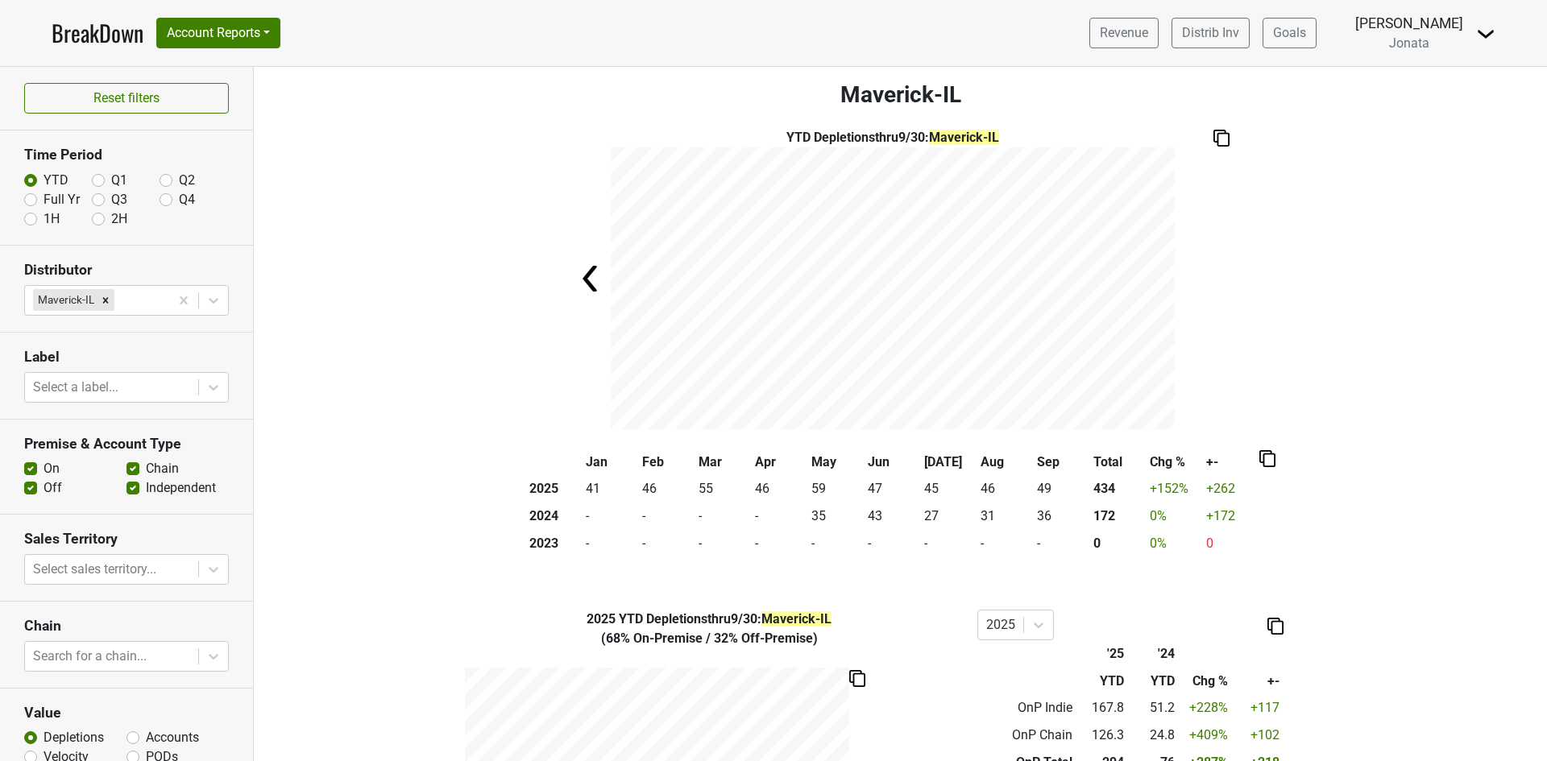
scroll to position [0, 0]
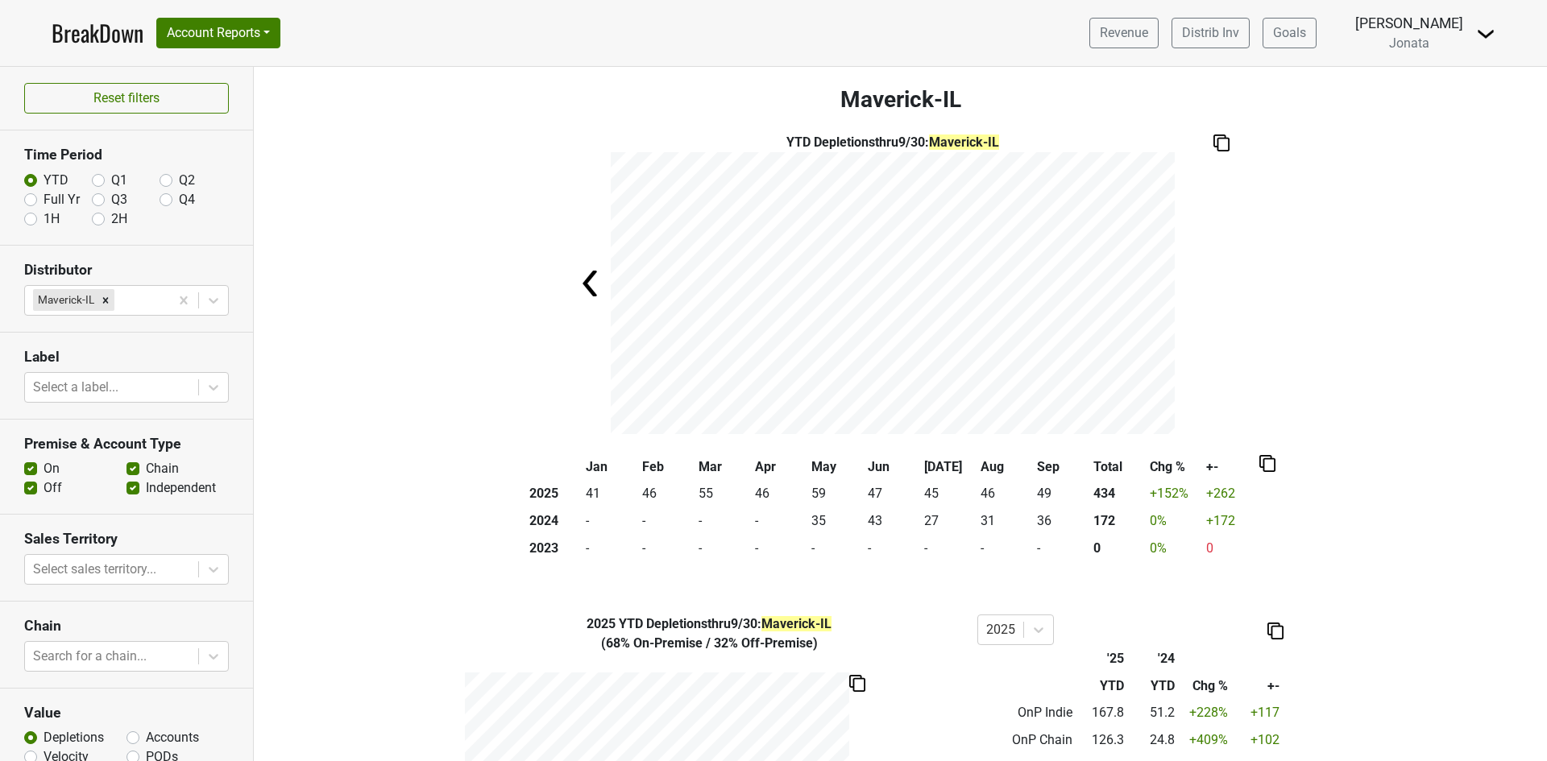
click at [299, 495] on div "Jan Feb Mar Apr May Jun Jul Aug Sep Total Chg % +- 2025 41 46 55 46 59 47 45 46…" at bounding box center [900, 514] width 1255 height 121
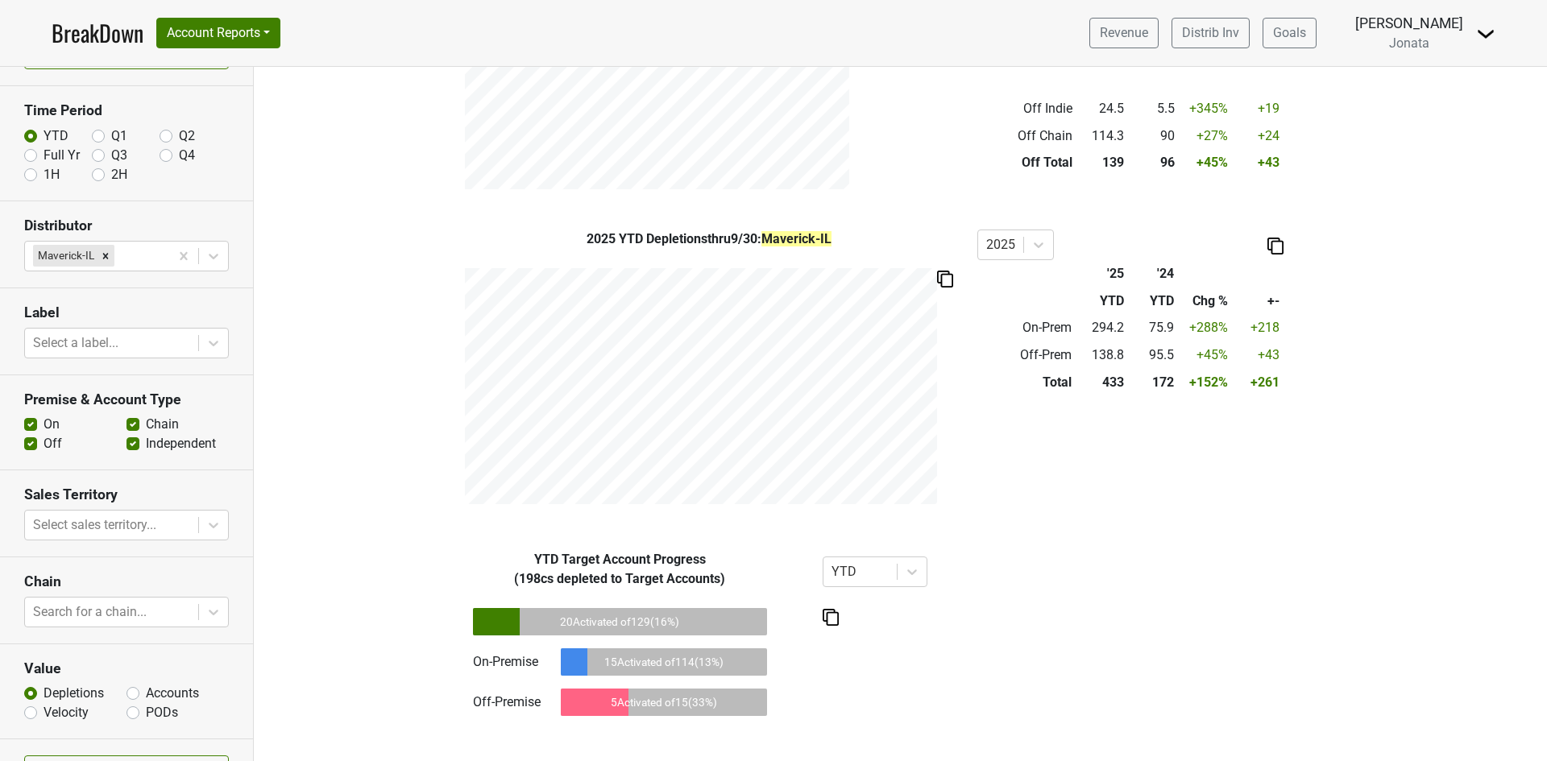
scroll to position [86, 0]
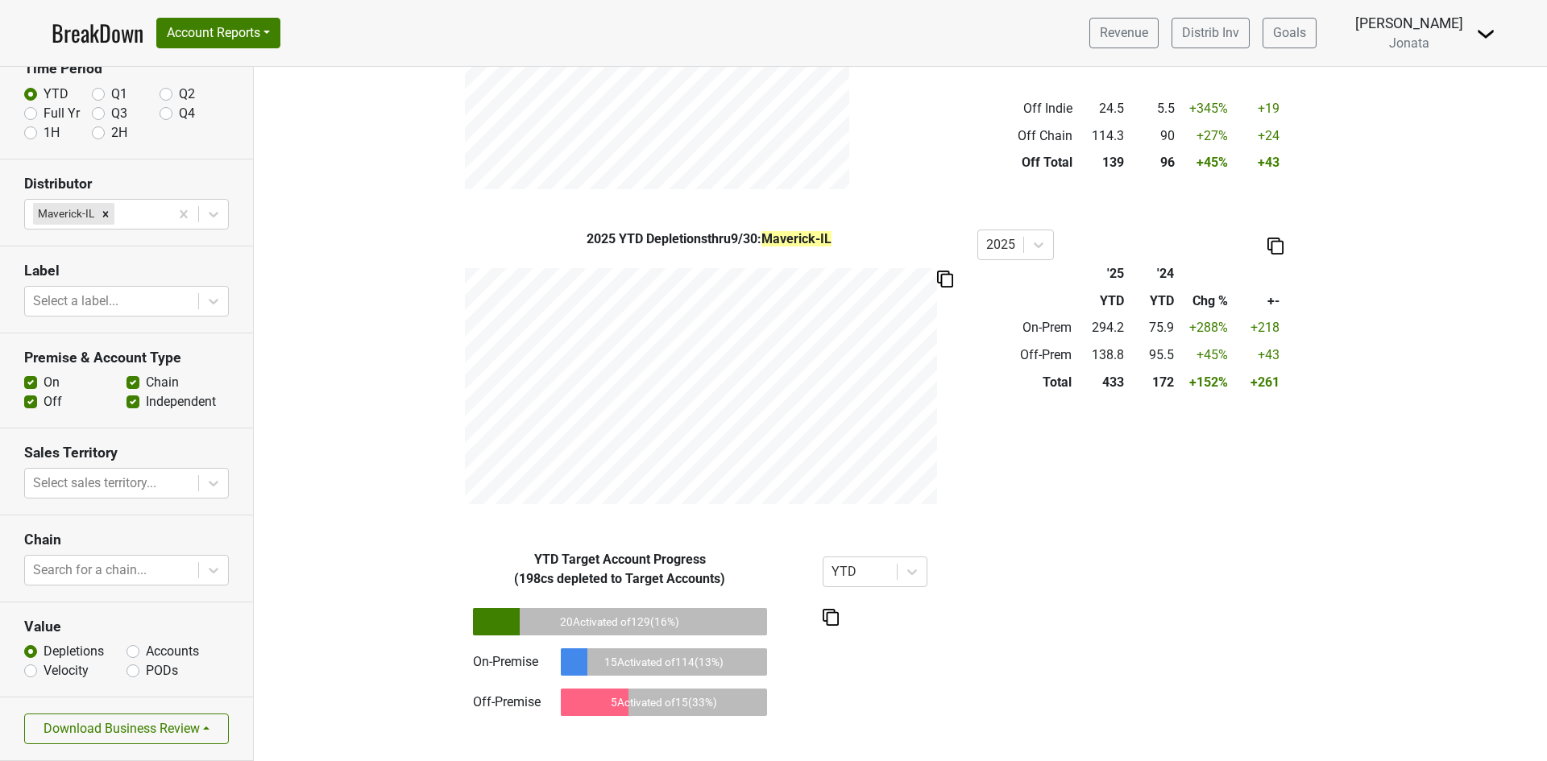
click at [146, 649] on label "Accounts" at bounding box center [172, 651] width 53 height 19
click at [132, 649] on input "Accounts" at bounding box center [132, 650] width 13 height 16
radio input "true"
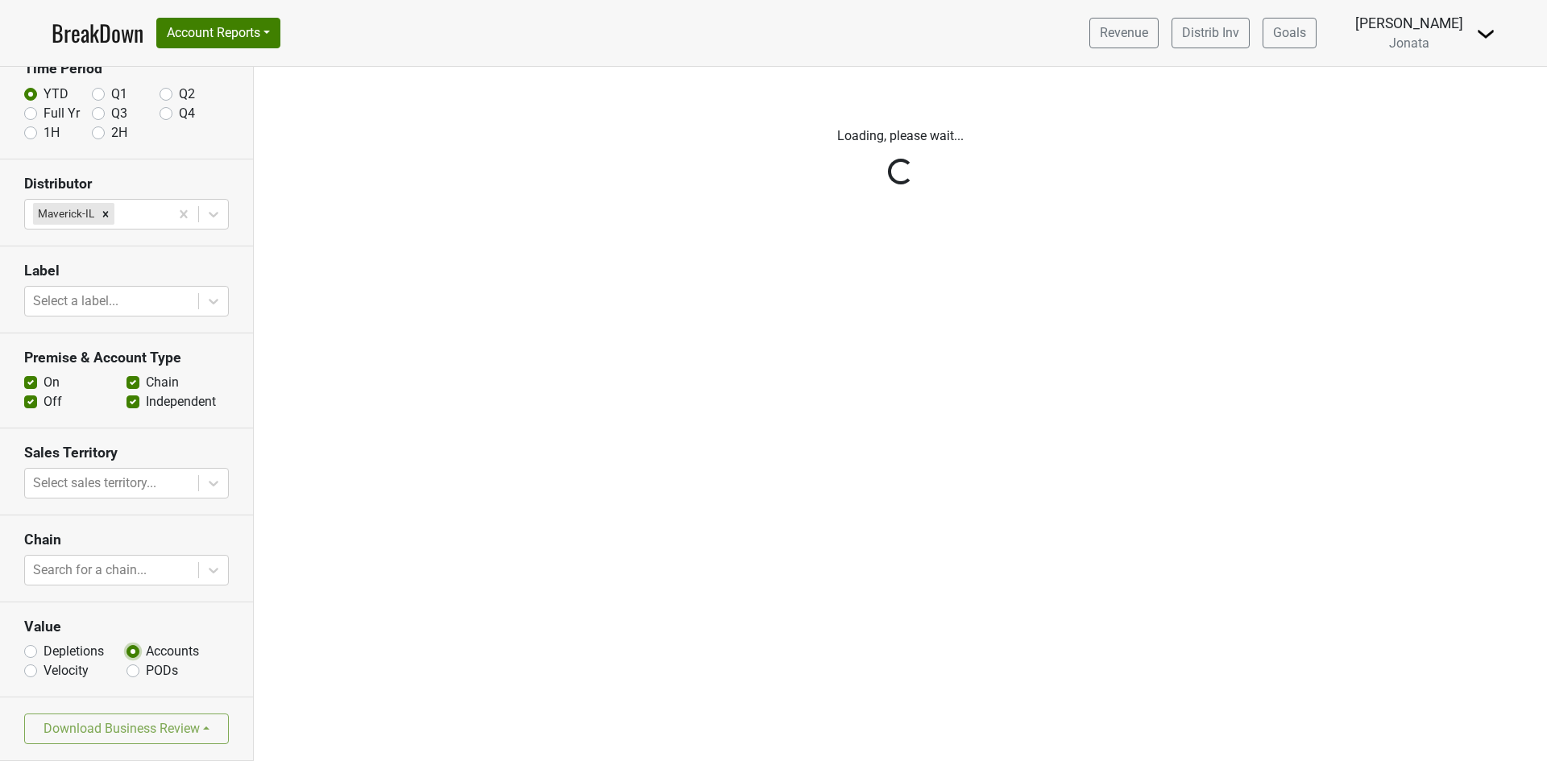
scroll to position [0, 0]
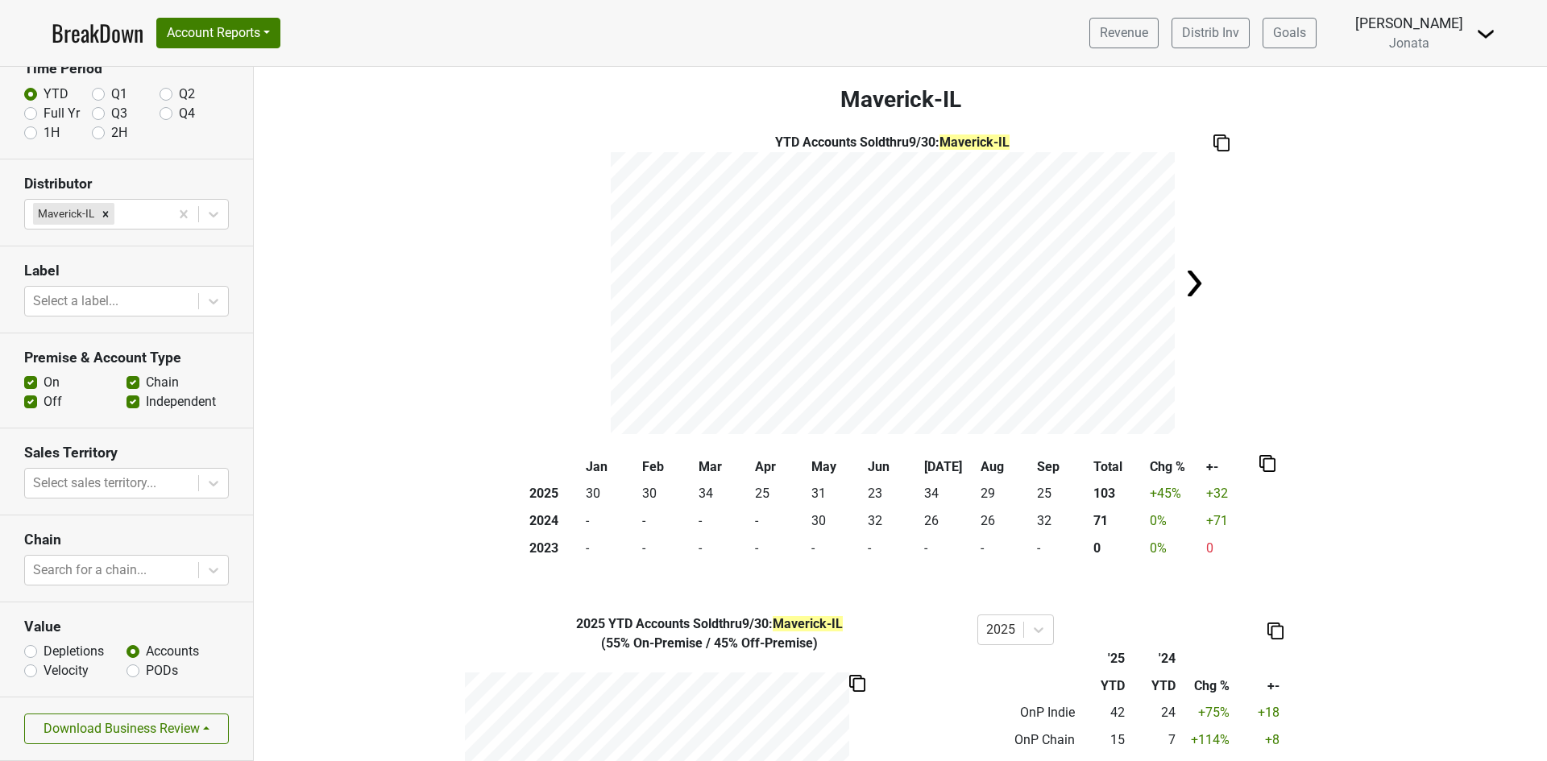
click at [1185, 284] on img at bounding box center [1194, 283] width 32 height 32
click at [1225, 37] on link "Distrib Inv" at bounding box center [1211, 33] width 78 height 31
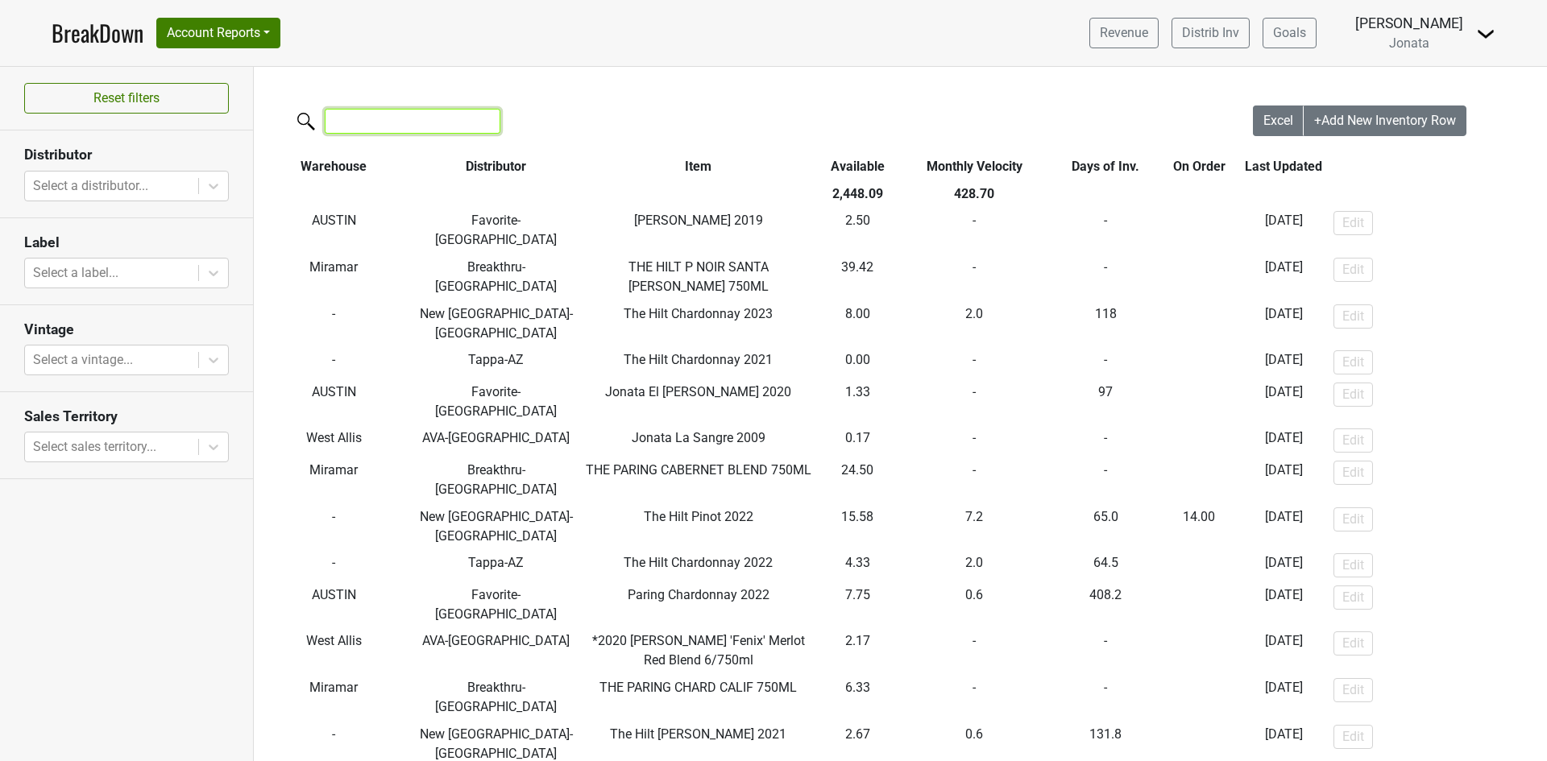
click at [371, 123] on input "search" at bounding box center [413, 121] width 176 height 25
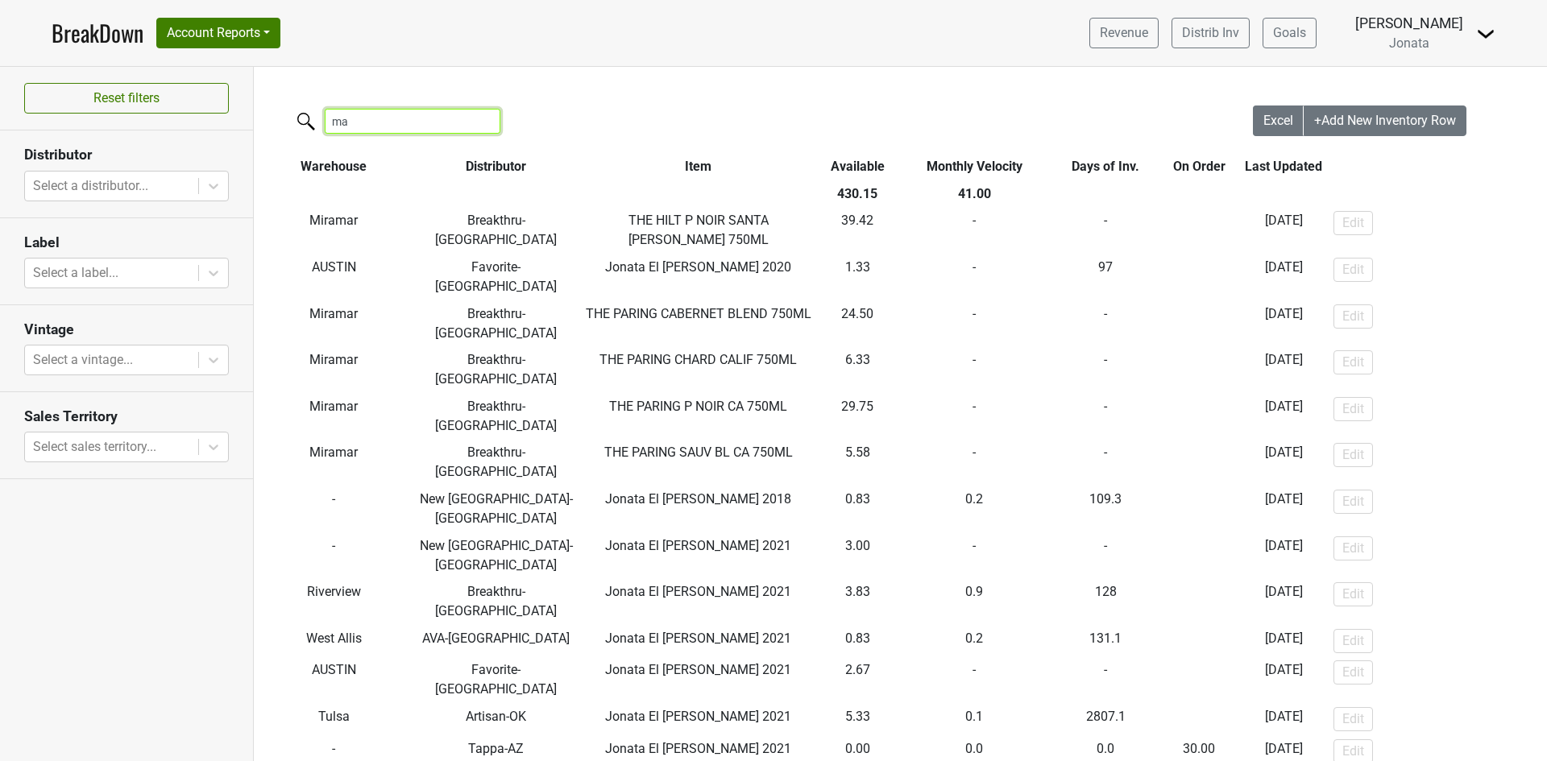
type input "m"
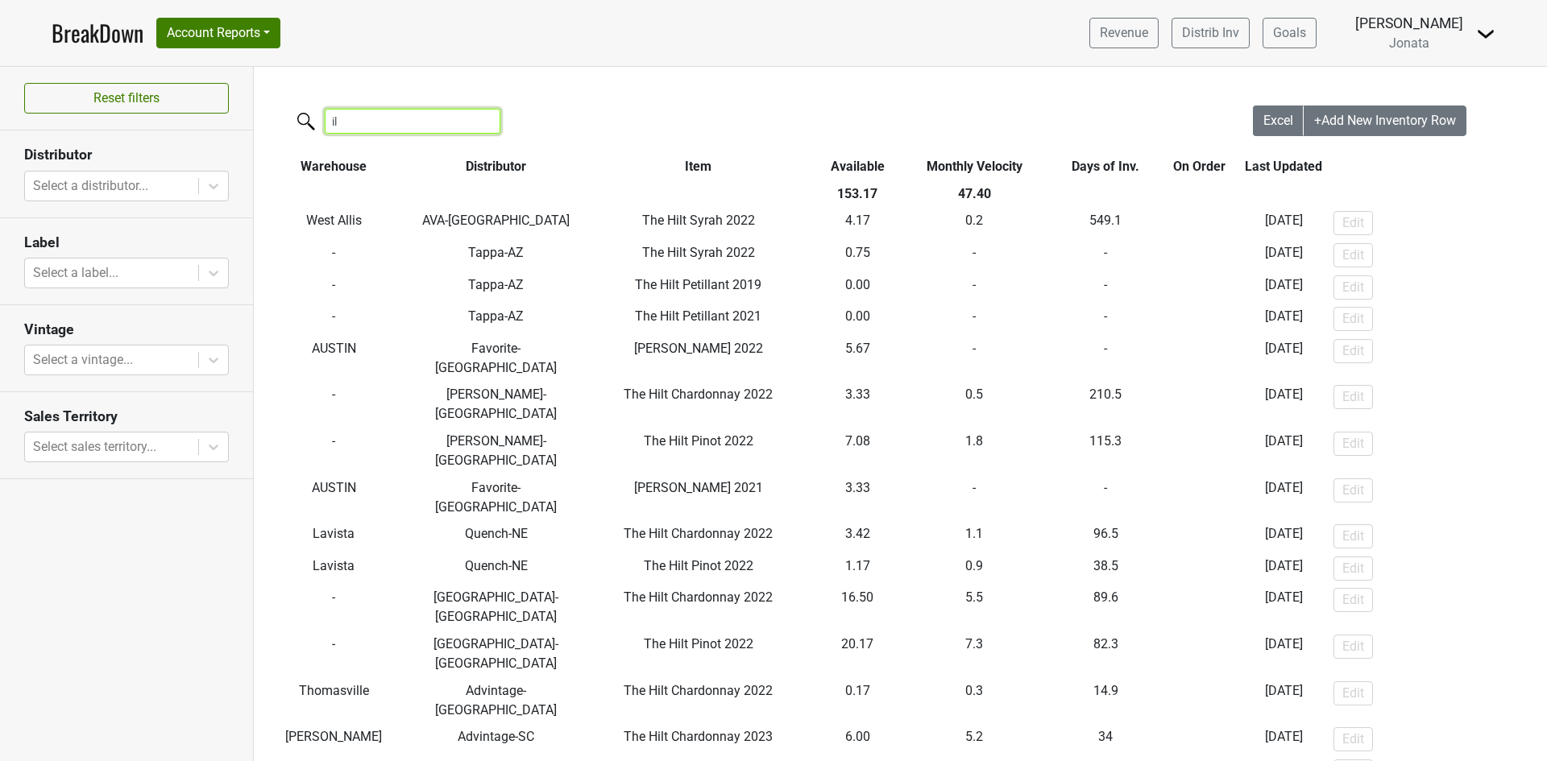
type input "i"
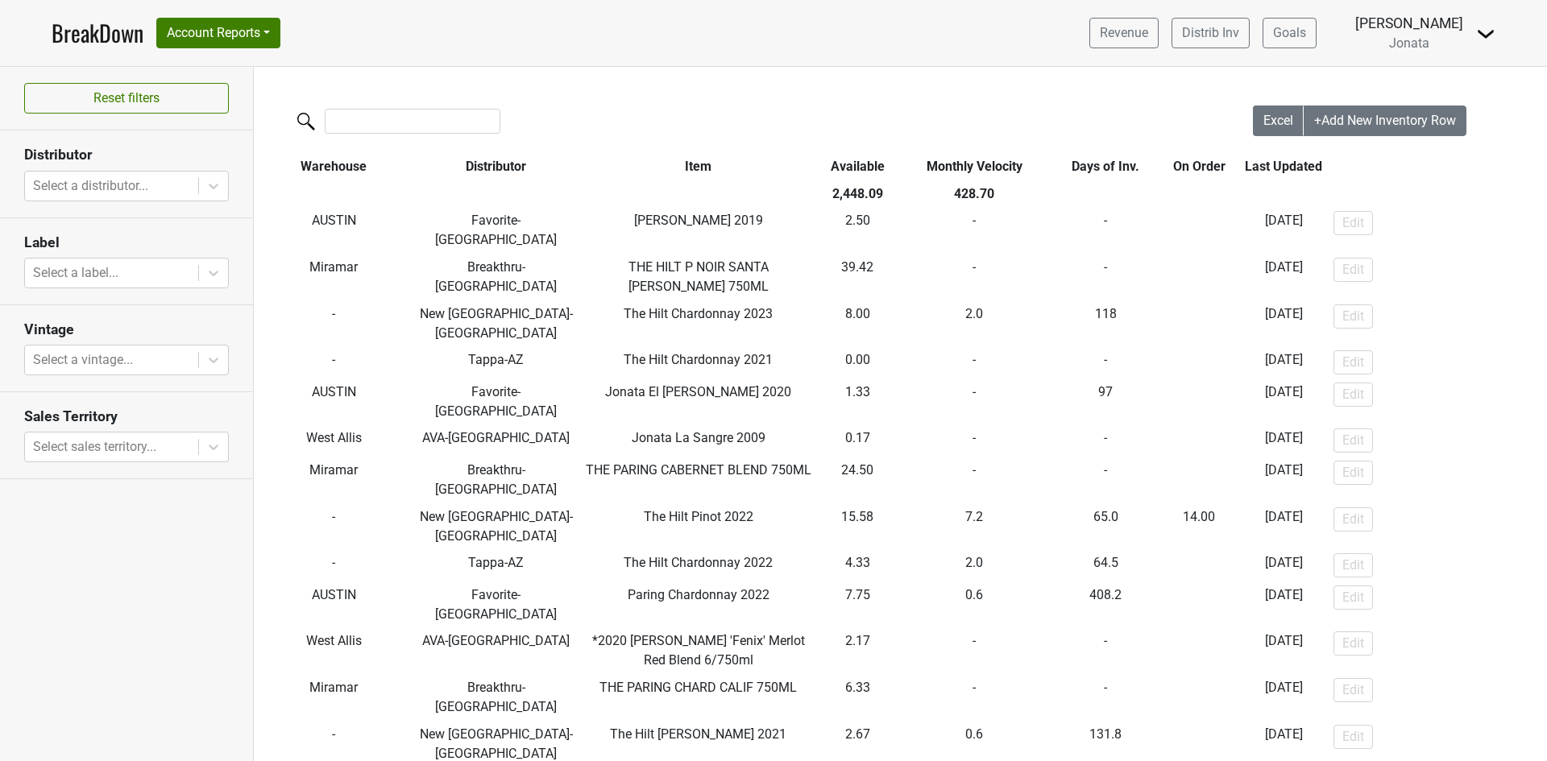
click at [507, 166] on th "Distributor" at bounding box center [495, 166] width 165 height 27
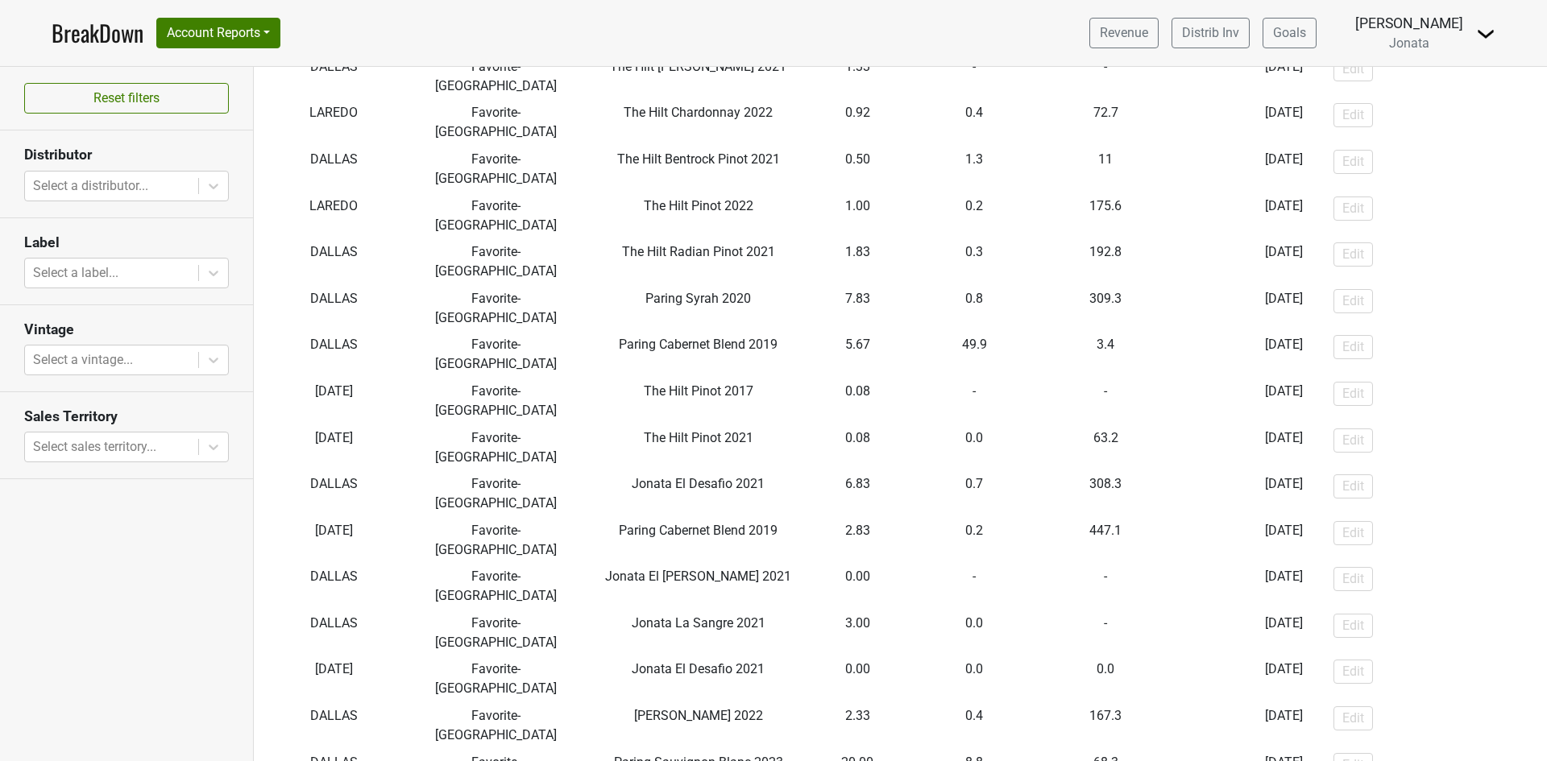
scroll to position [13939, 0]
